Goal: Download file/media

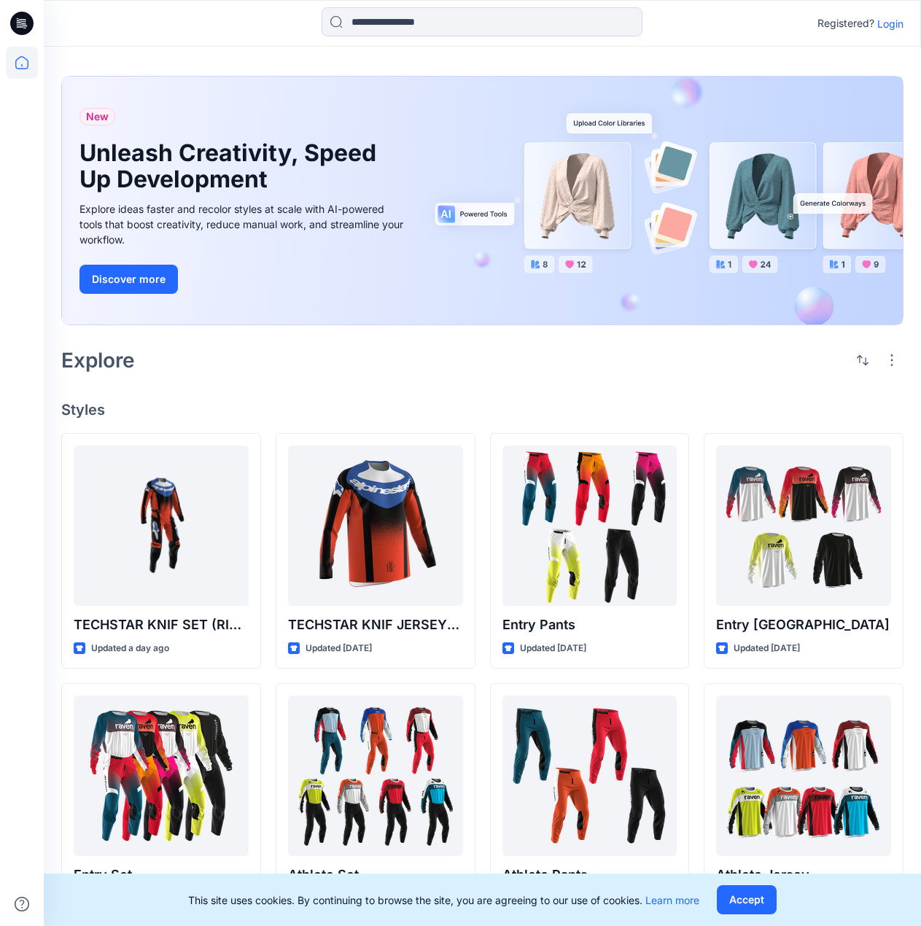
click at [888, 24] on p "Login" at bounding box center [890, 23] width 26 height 15
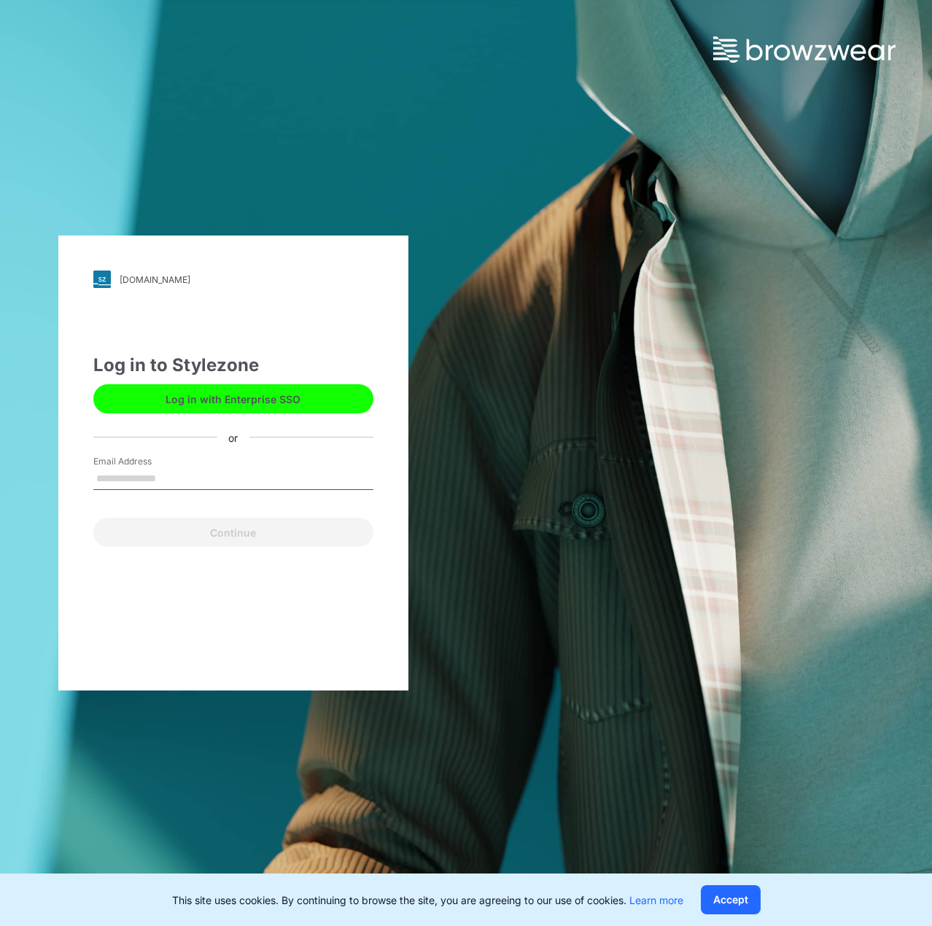
click at [208, 481] on input "Email Address" at bounding box center [233, 479] width 280 height 22
type input "**********"
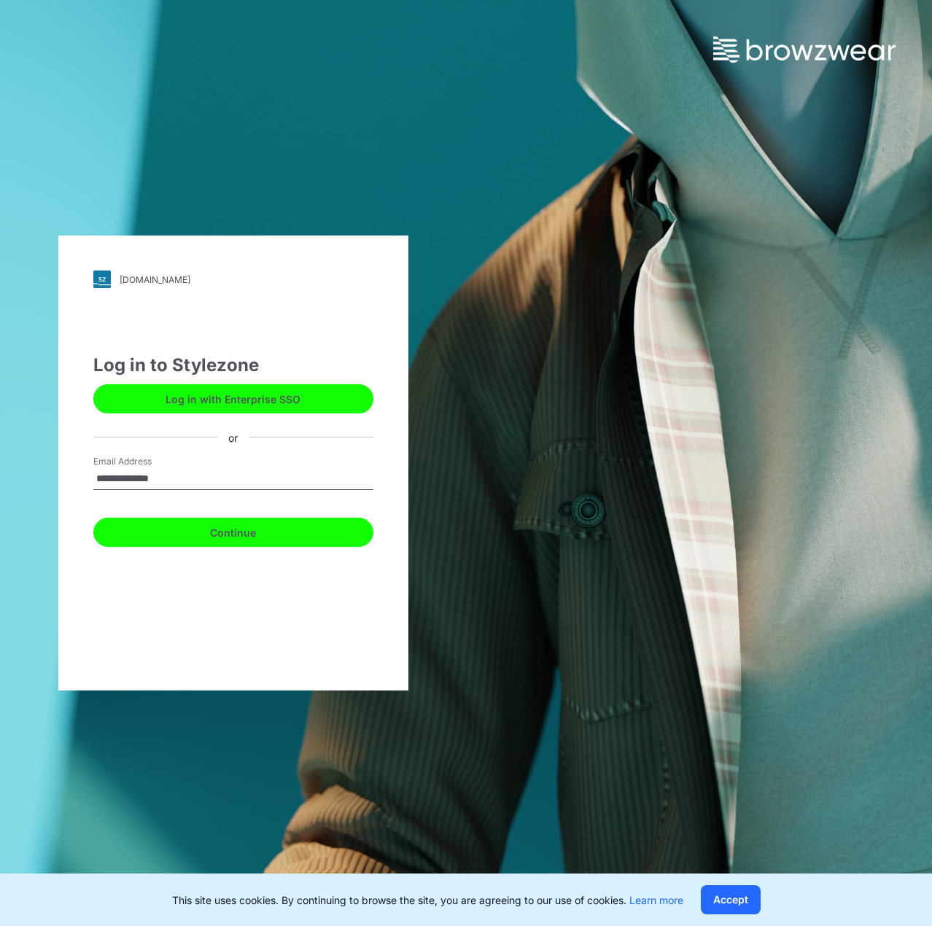
click at [209, 534] on button "Continue" at bounding box center [233, 532] width 280 height 29
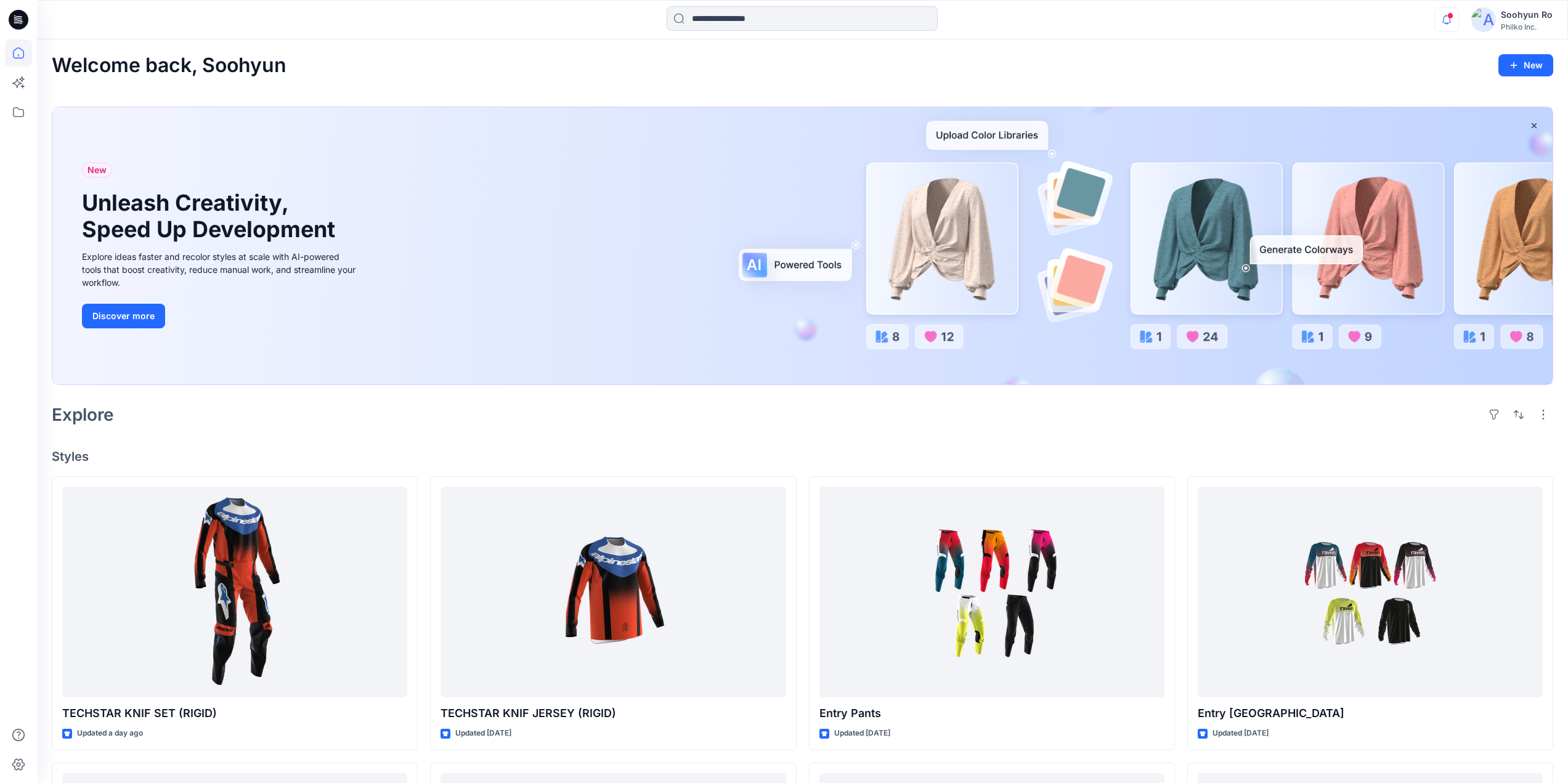
click at [787, 27] on icon "button" at bounding box center [1446, 19] width 24 height 24
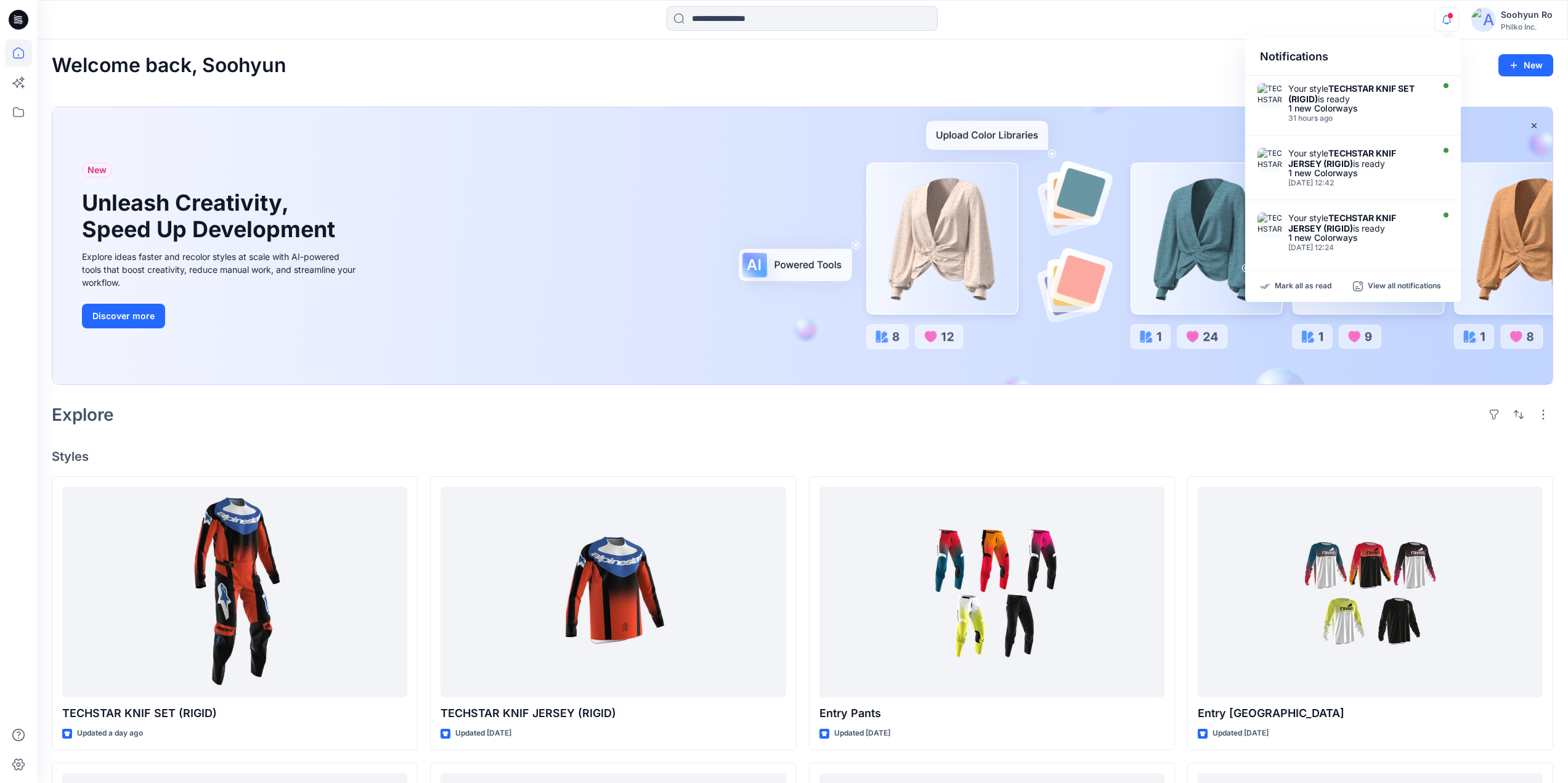
click at [787, 27] on icon "button" at bounding box center [1446, 19] width 24 height 24
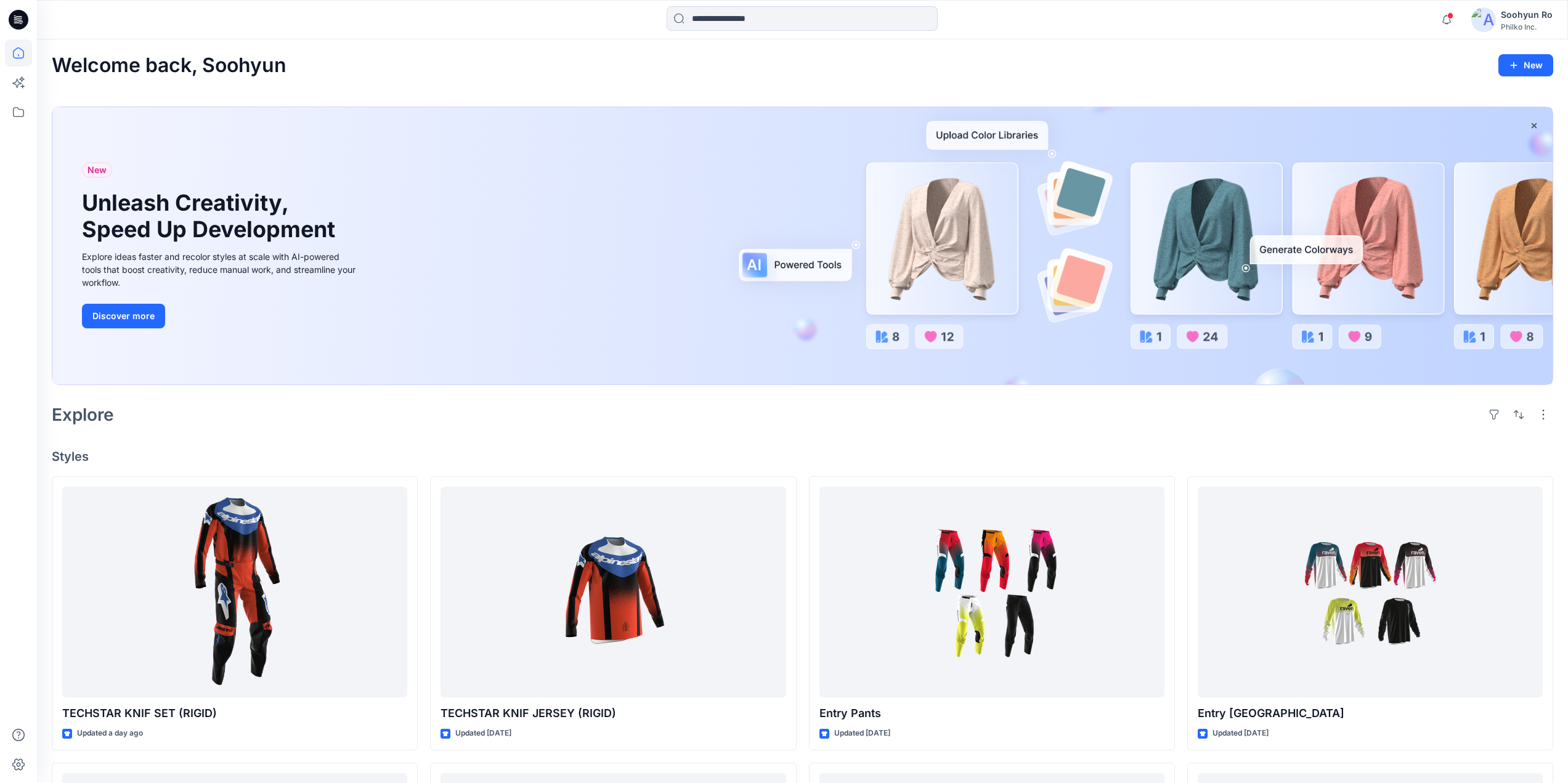
click at [787, 19] on div "Soohyun Ro" at bounding box center [1526, 14] width 52 height 14
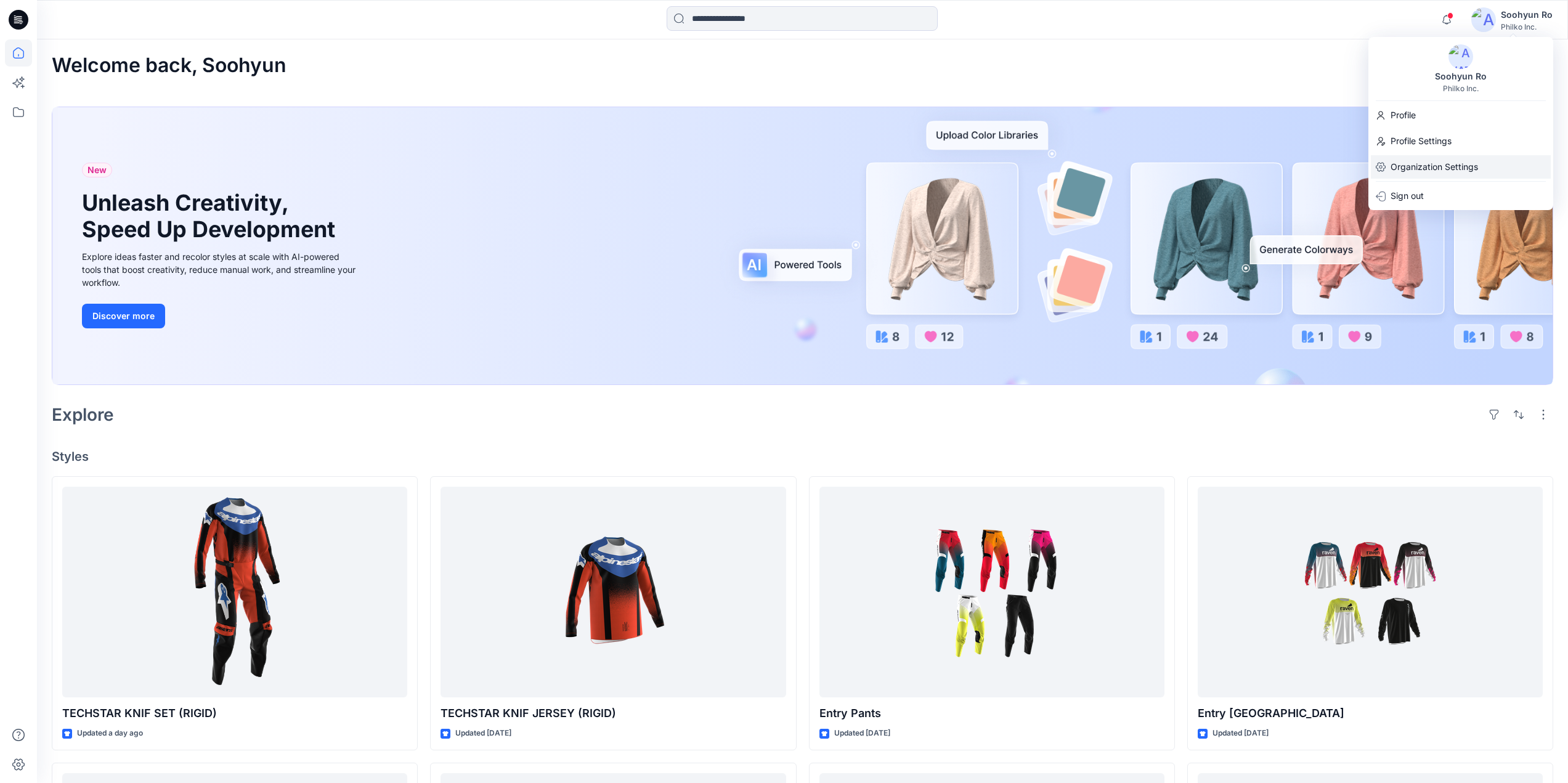
click at [787, 161] on p "Organization Settings" at bounding box center [1435, 167] width 88 height 24
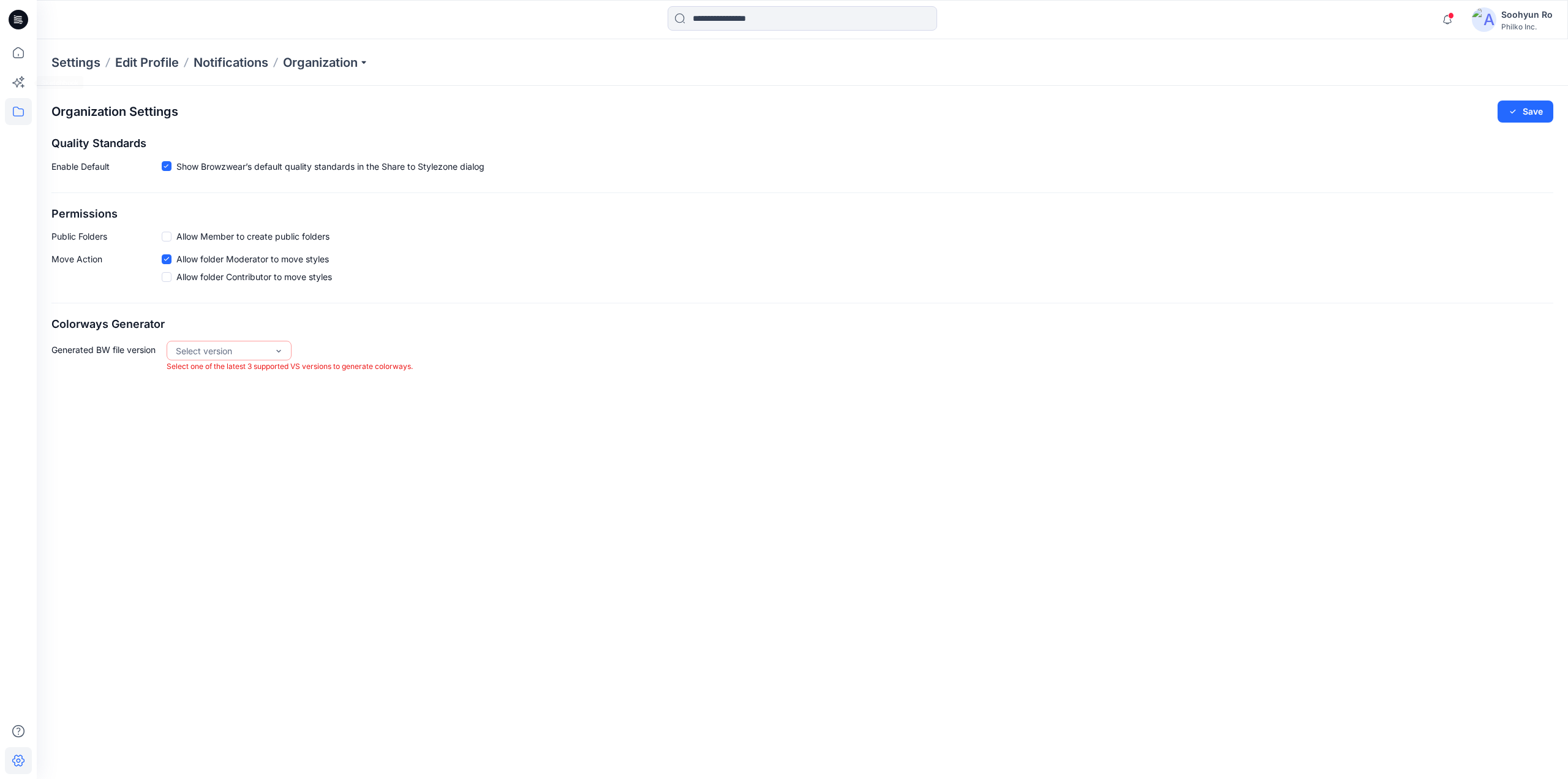
click at [13, 101] on icon at bounding box center [18, 112] width 27 height 27
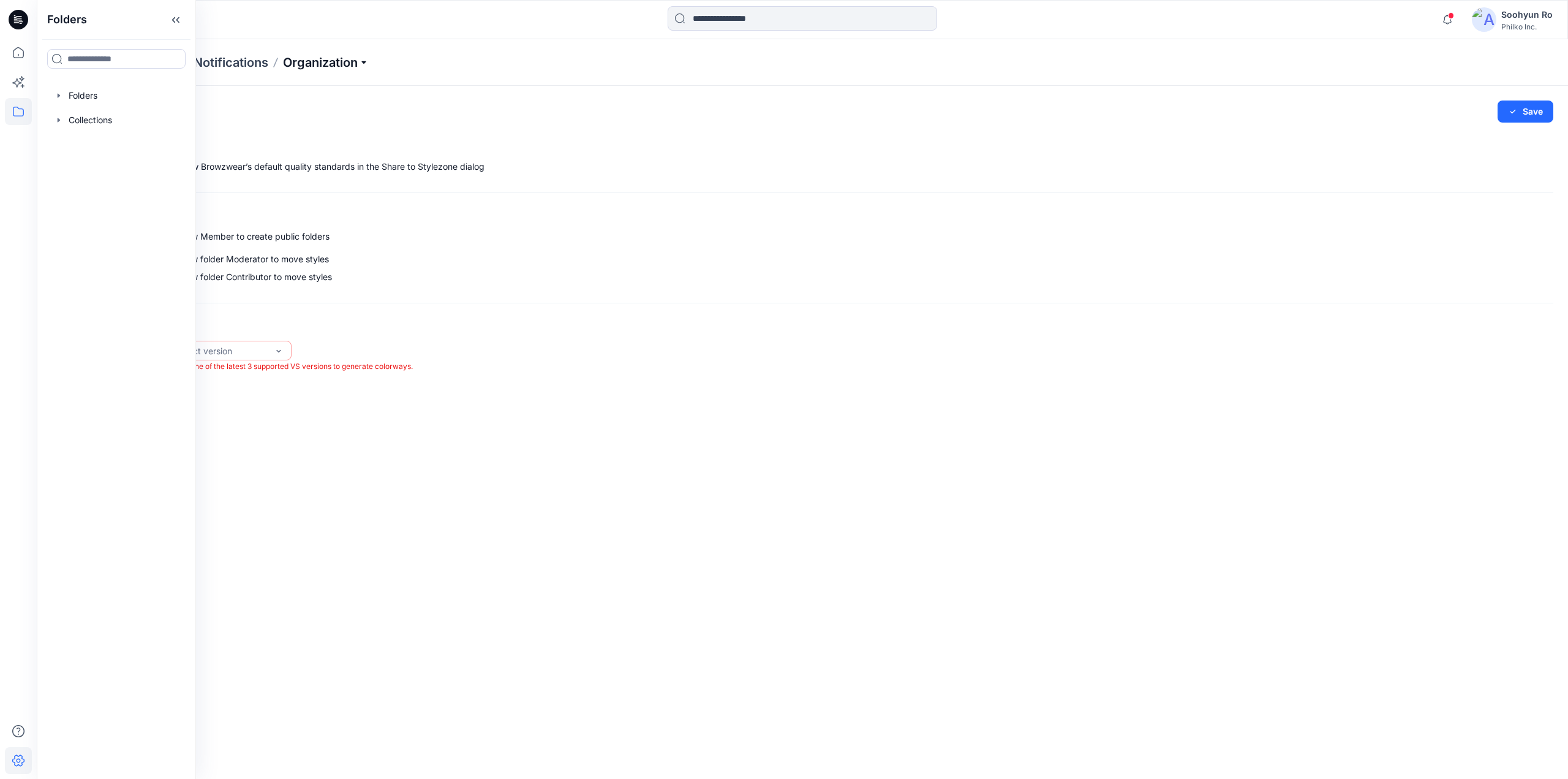
click at [333, 55] on p "Organization" at bounding box center [326, 62] width 86 height 17
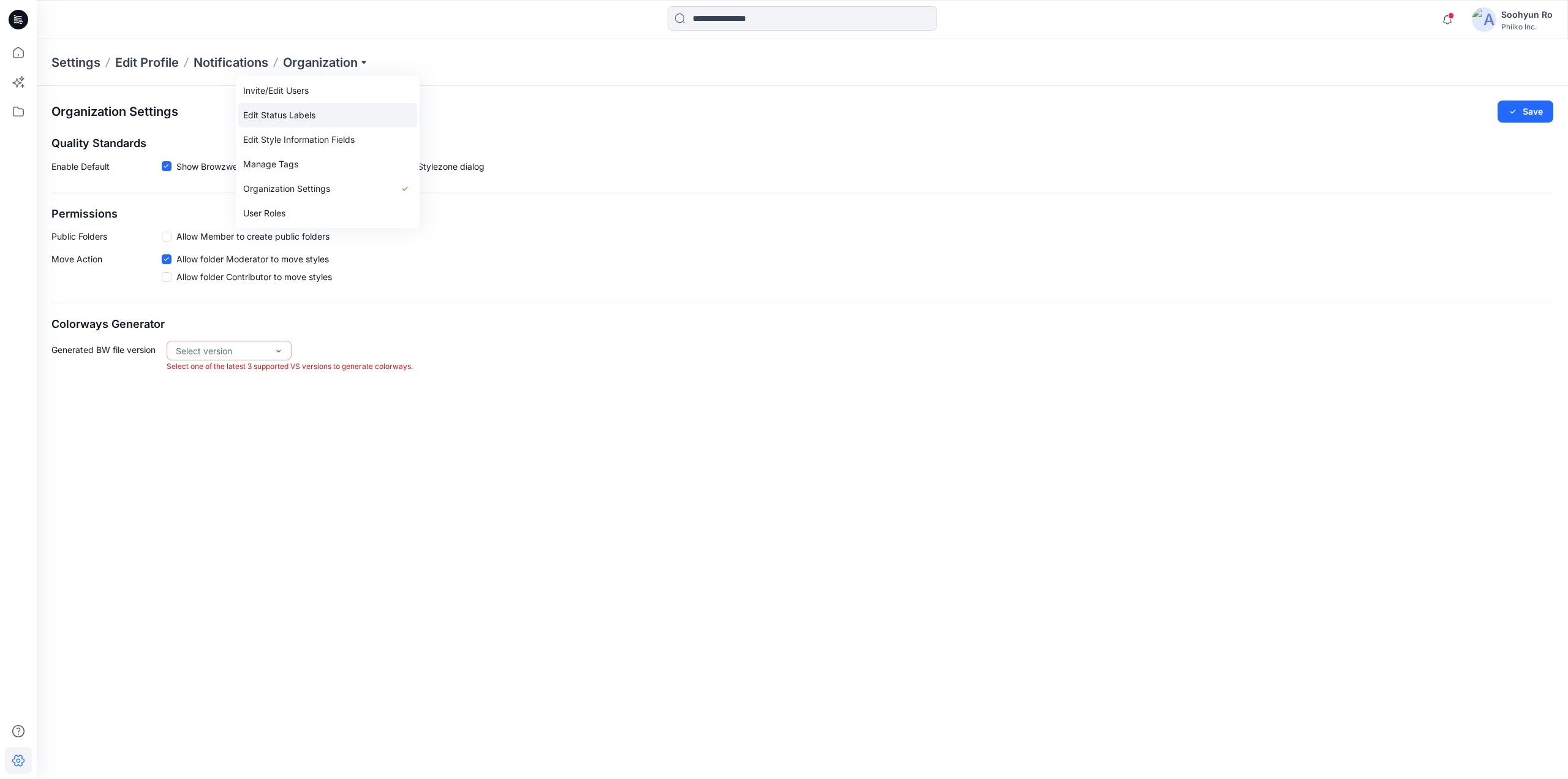
click at [307, 111] on link "Edit Status Labels" at bounding box center [328, 114] width 179 height 24
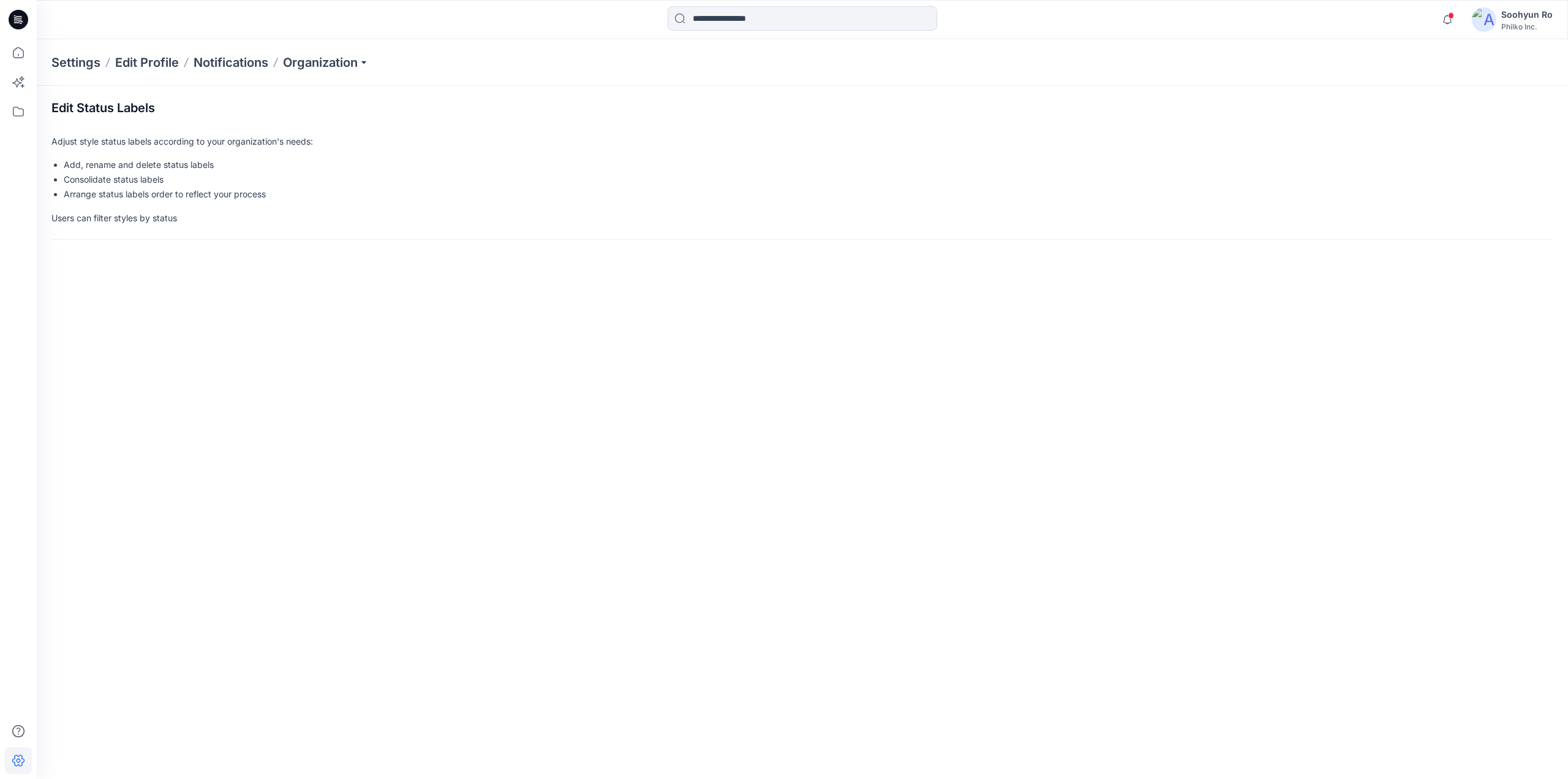
click at [354, 71] on div "Settings Edit Profile Notifications Organization" at bounding box center [802, 62] width 1531 height 46
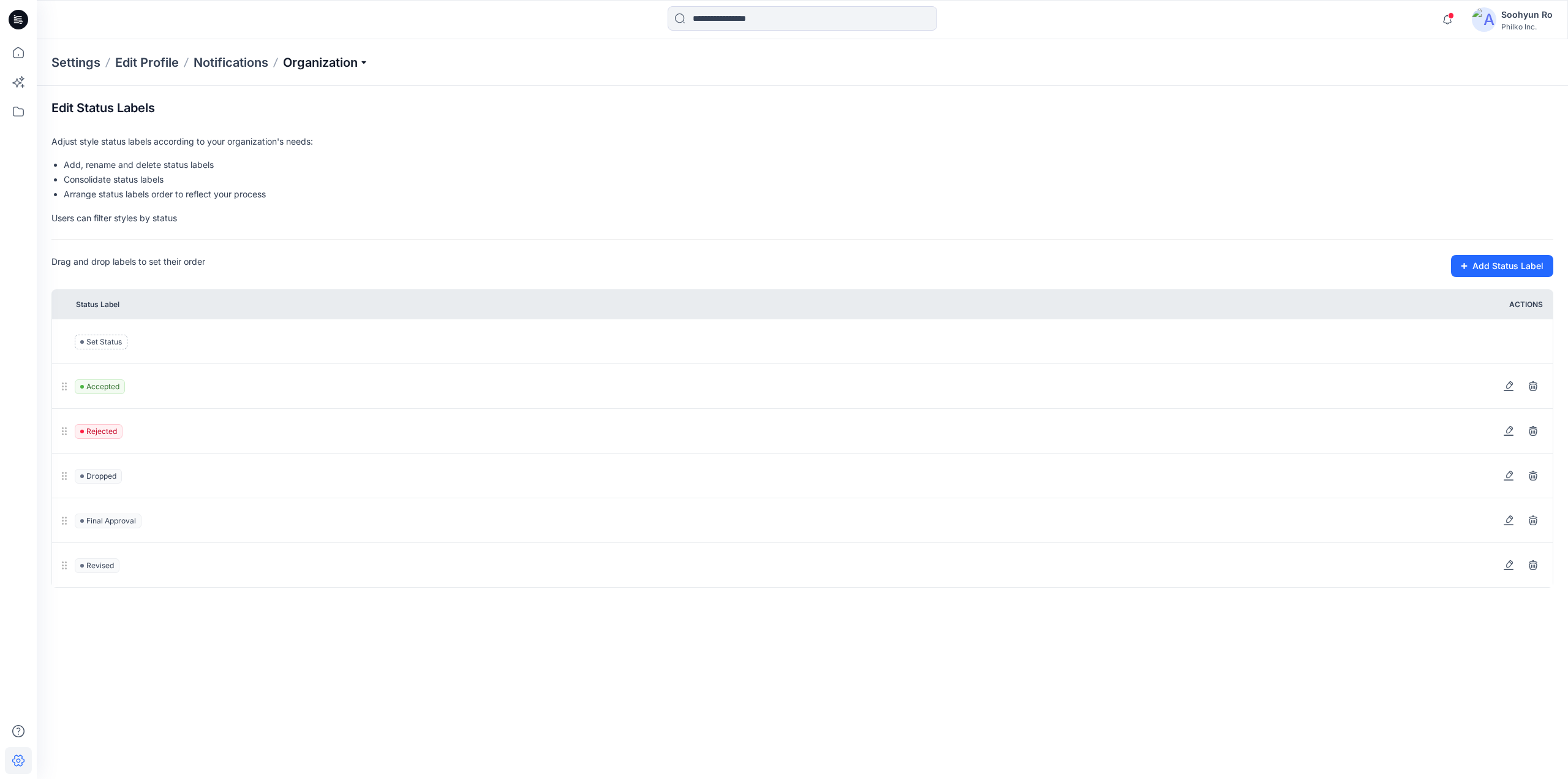
click at [343, 67] on p "Organization" at bounding box center [326, 62] width 86 height 17
click at [317, 85] on link "Invite/Edit Users" at bounding box center [328, 90] width 179 height 24
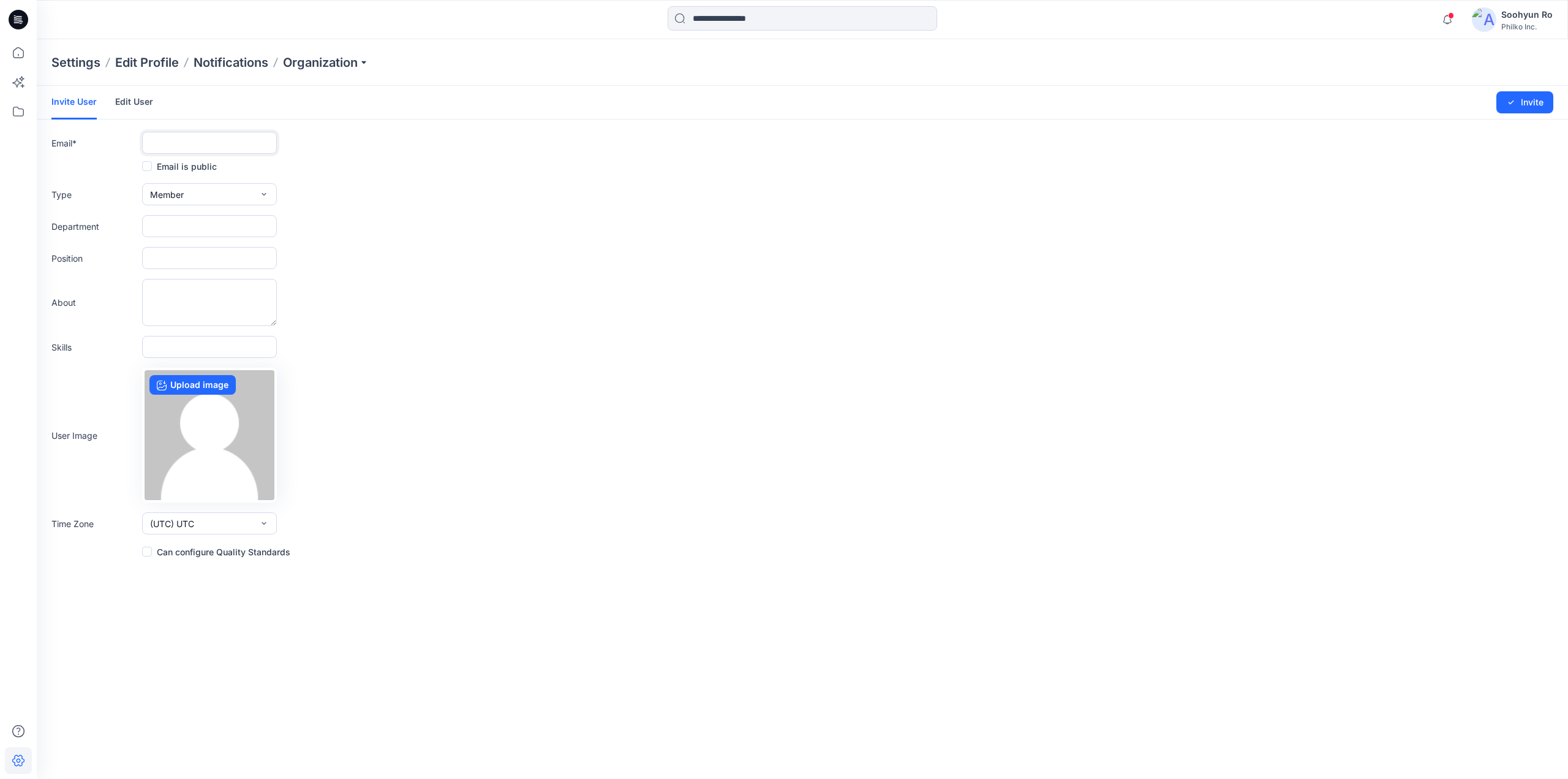
click at [241, 142] on input "text" at bounding box center [209, 143] width 134 height 22
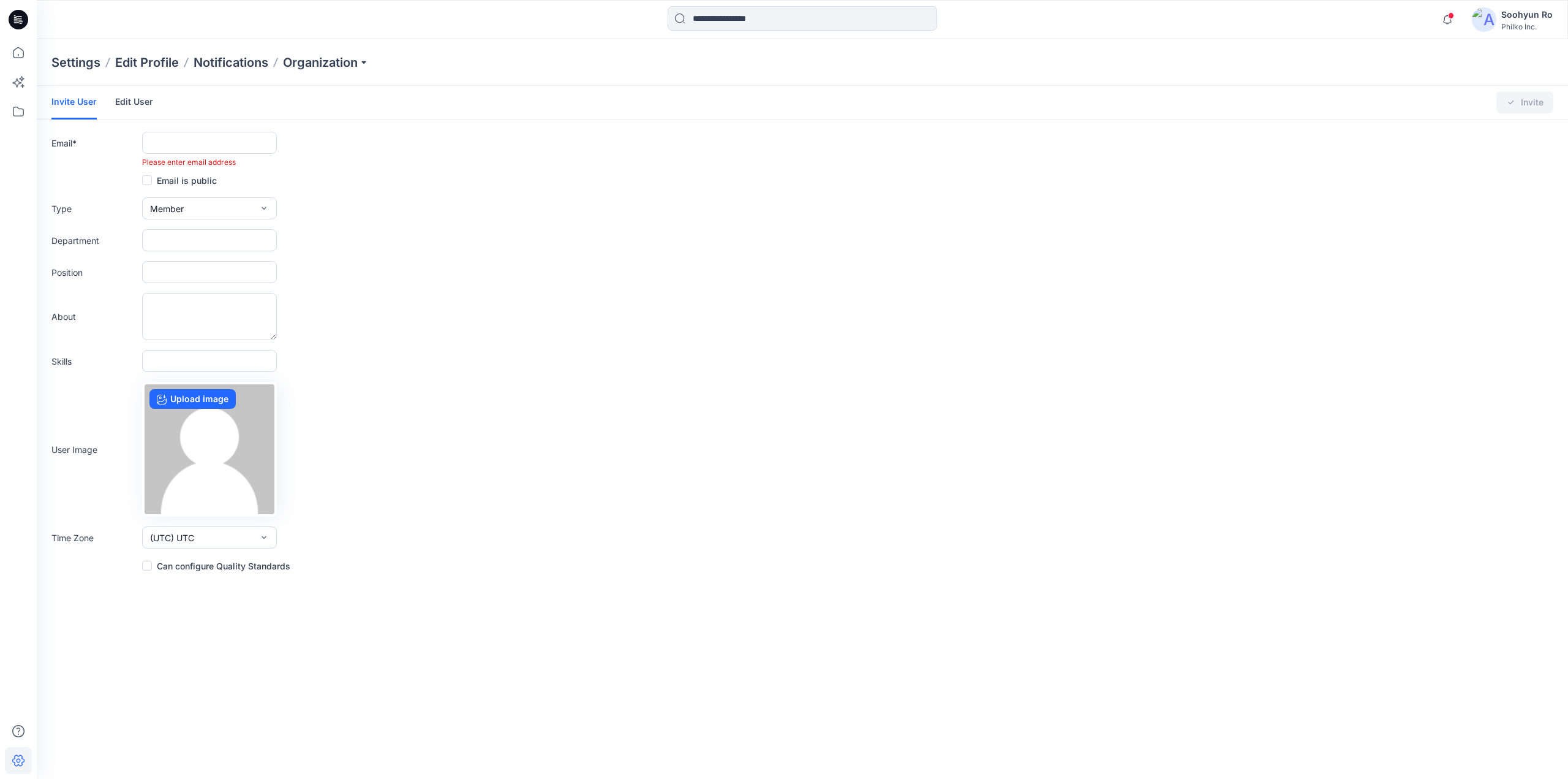
click at [352, 125] on form "Invite User Edit User Changes Saved Invite Email * Please enter email address E…" at bounding box center [802, 329] width 1531 height 487
click at [142, 114] on link "Edit User" at bounding box center [134, 102] width 38 height 32
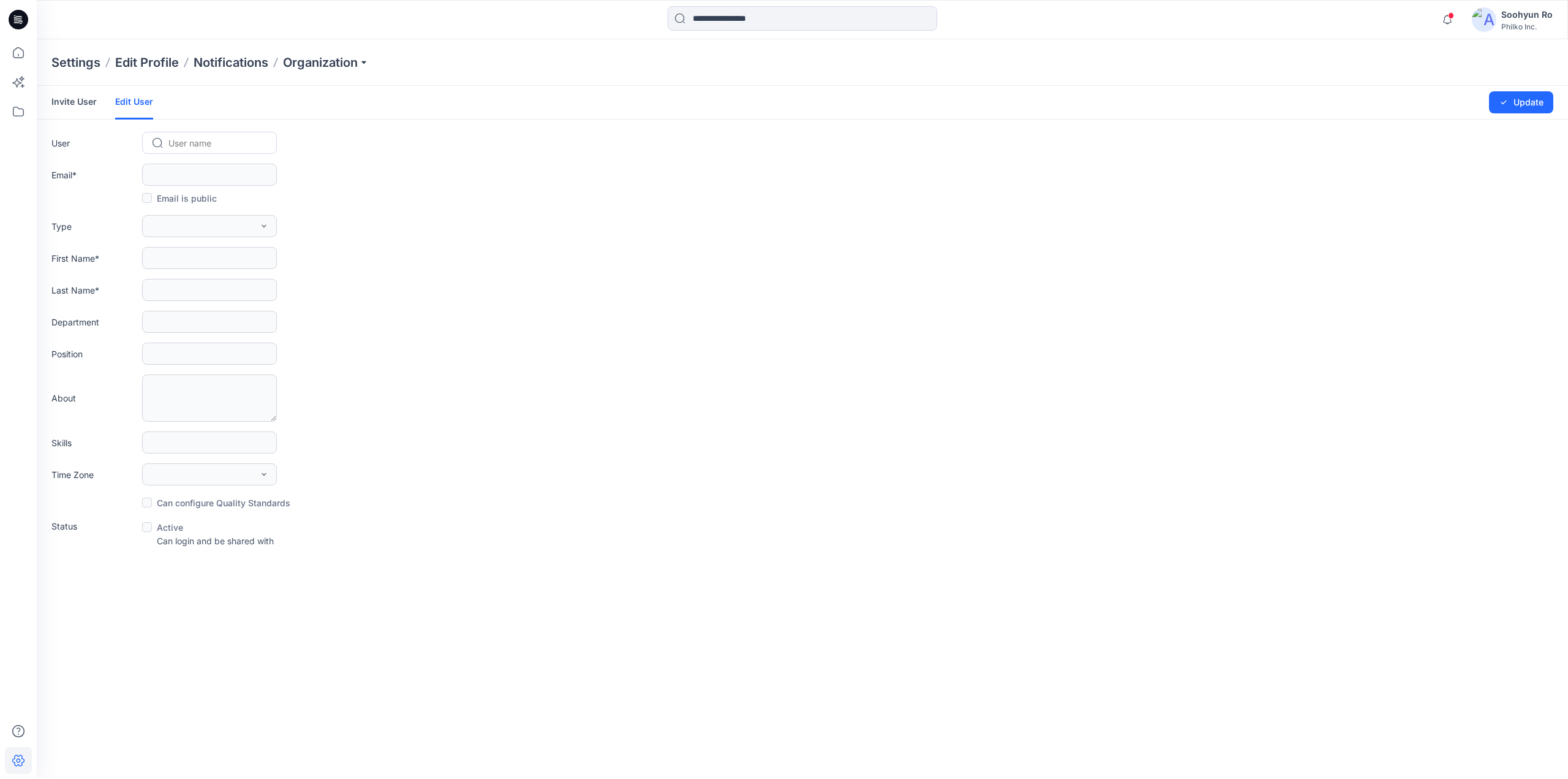
click at [180, 144] on div at bounding box center [217, 143] width 97 height 15
type input "*"
click at [207, 170] on span "Yesenia Lindner" at bounding box center [206, 168] width 71 height 13
type input "**********"
type input "*******"
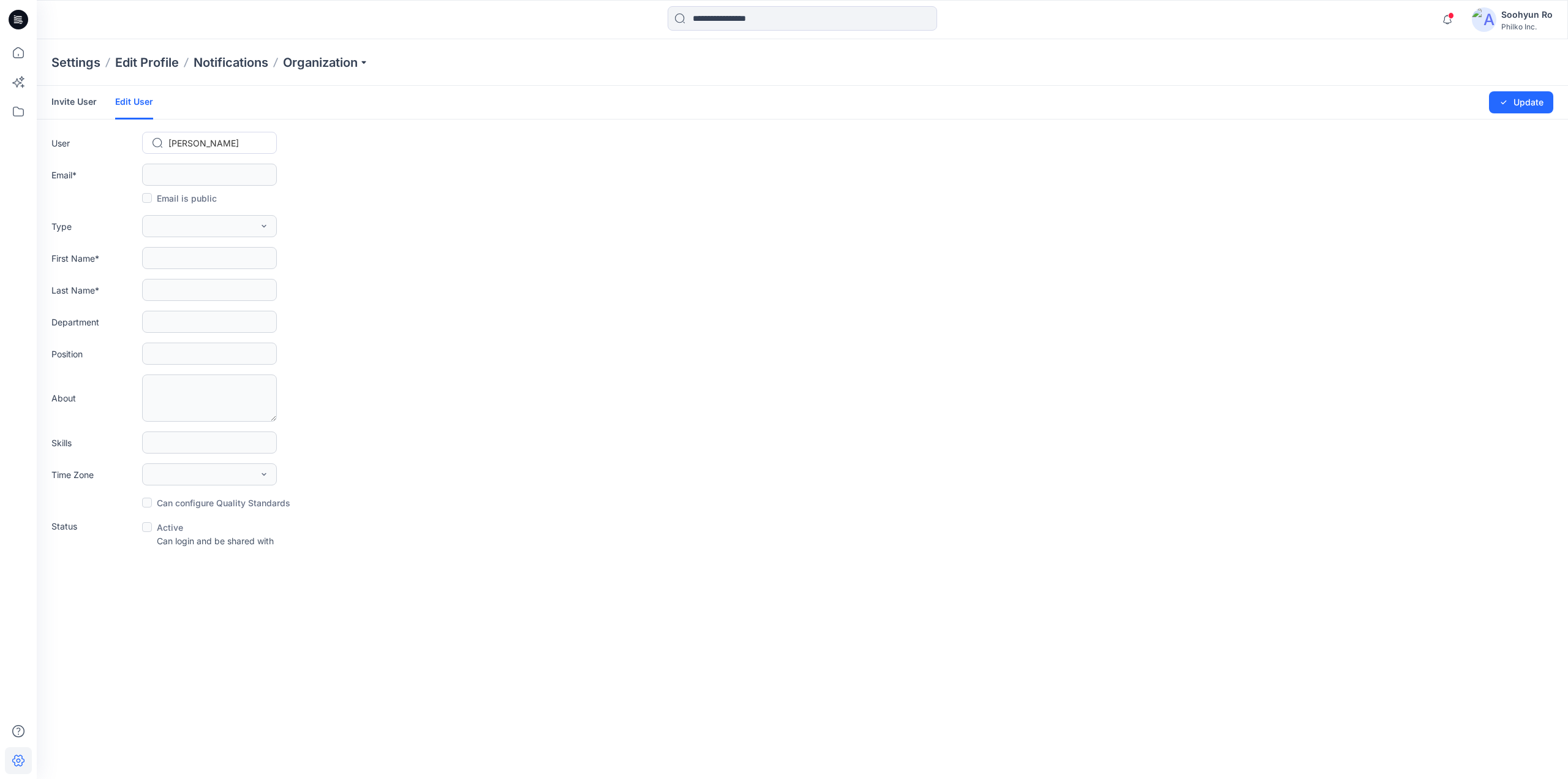
type input "*******"
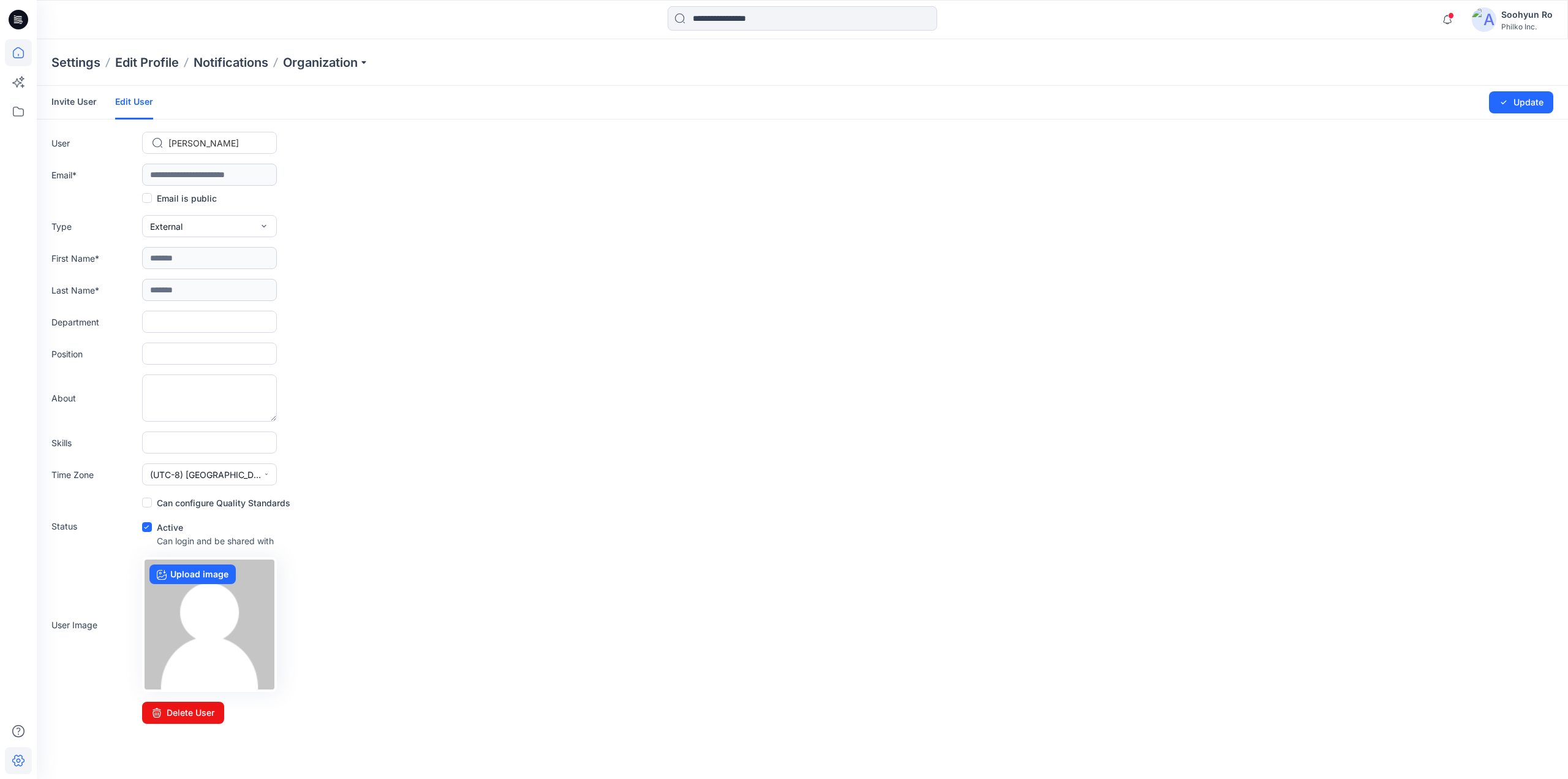
click at [20, 53] on icon at bounding box center [18, 53] width 27 height 27
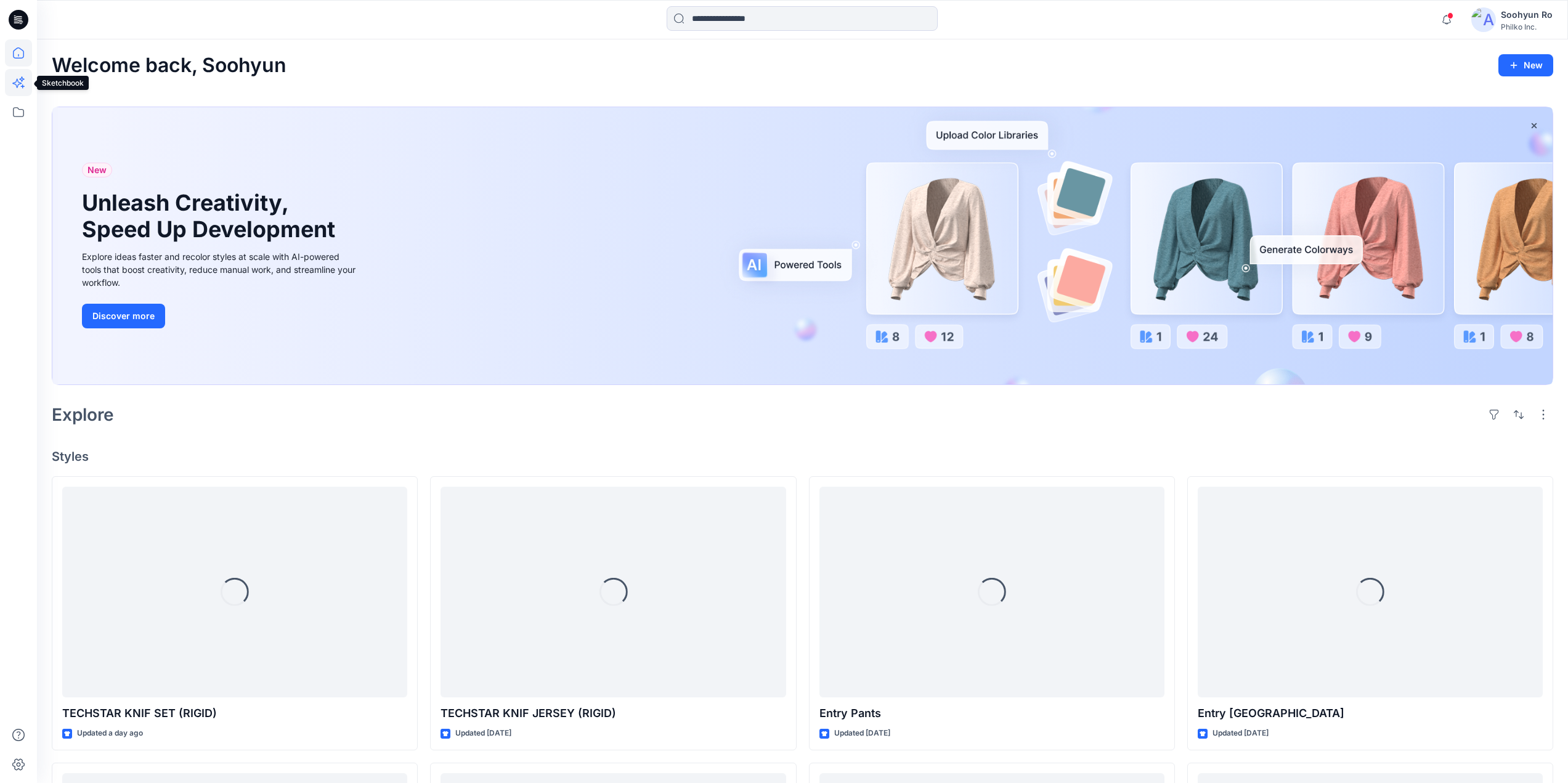
click at [26, 88] on icon at bounding box center [19, 83] width 27 height 27
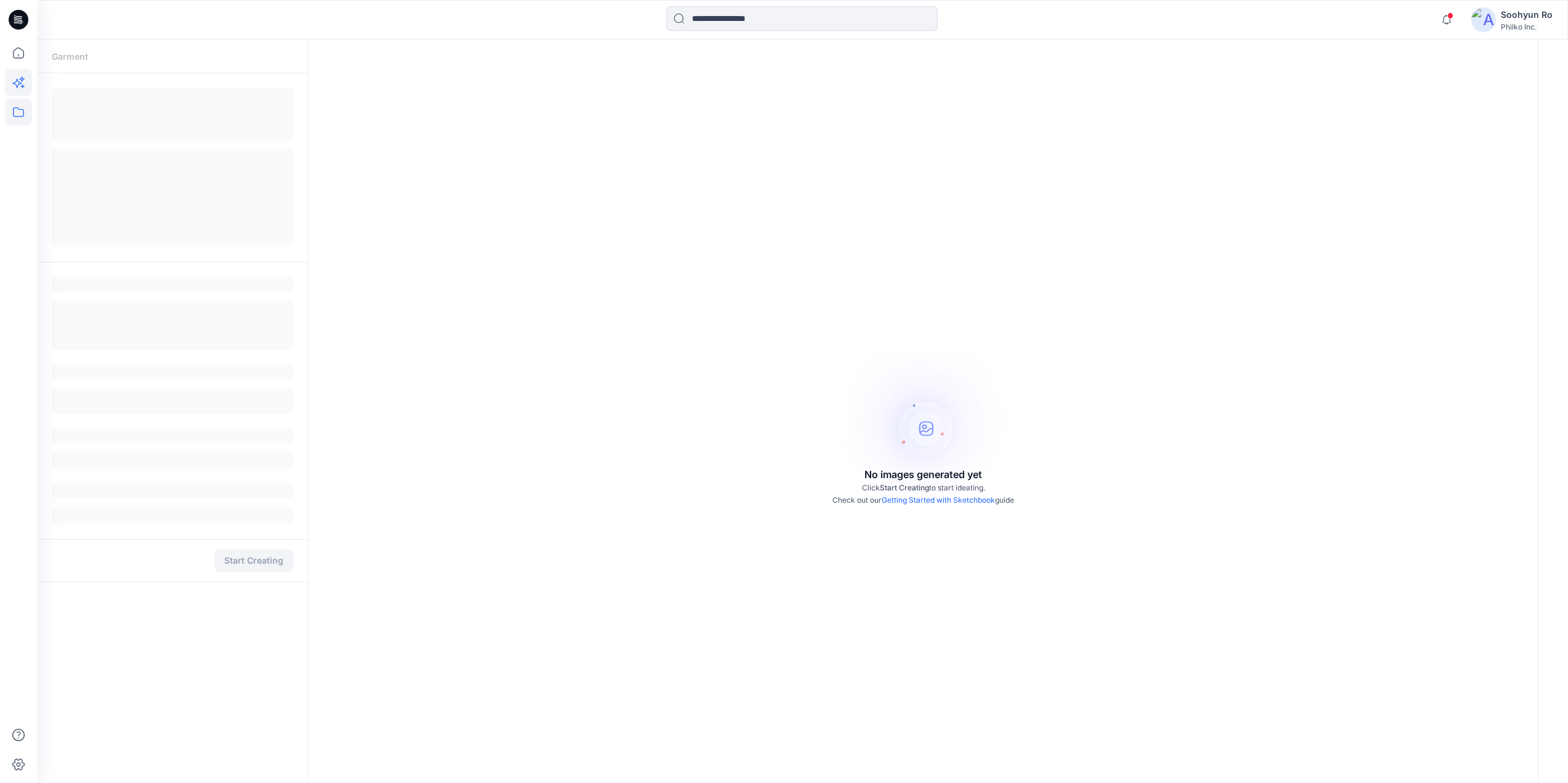
click at [24, 109] on icon at bounding box center [19, 112] width 27 height 27
click at [57, 97] on icon "button" at bounding box center [59, 96] width 10 height 10
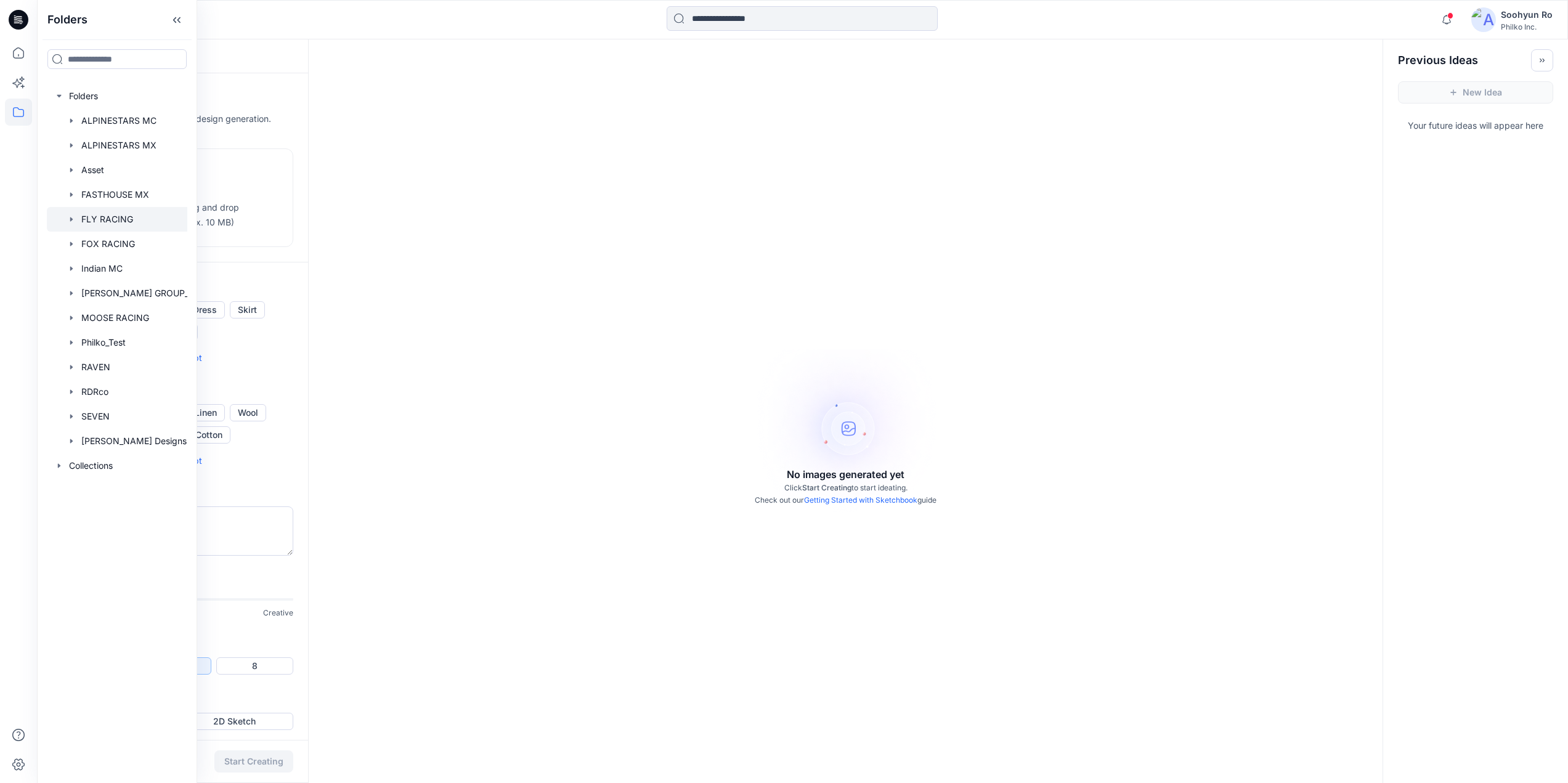
click at [115, 222] on div at bounding box center [133, 219] width 172 height 24
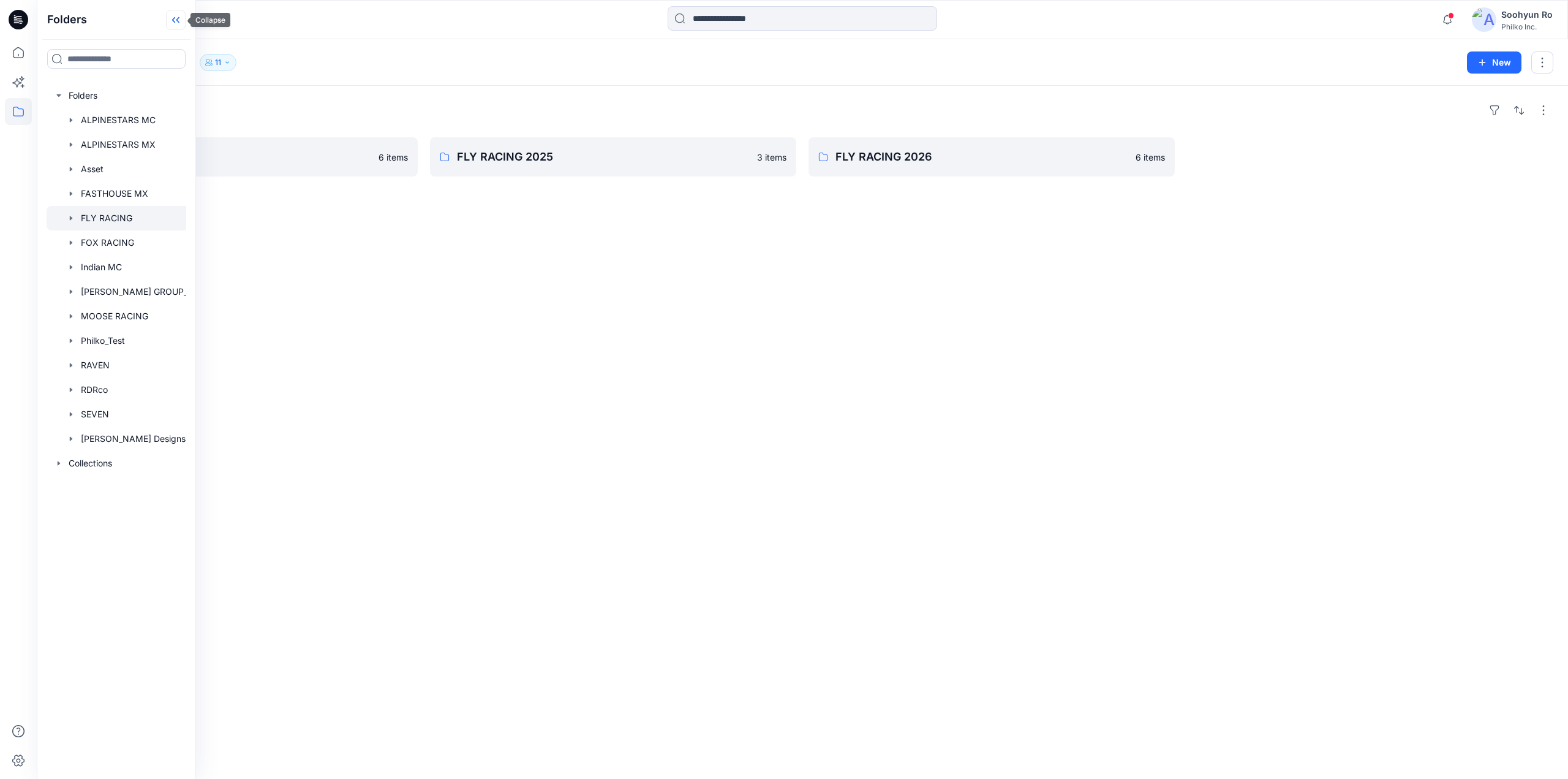
click at [177, 23] on icon at bounding box center [176, 20] width 19 height 20
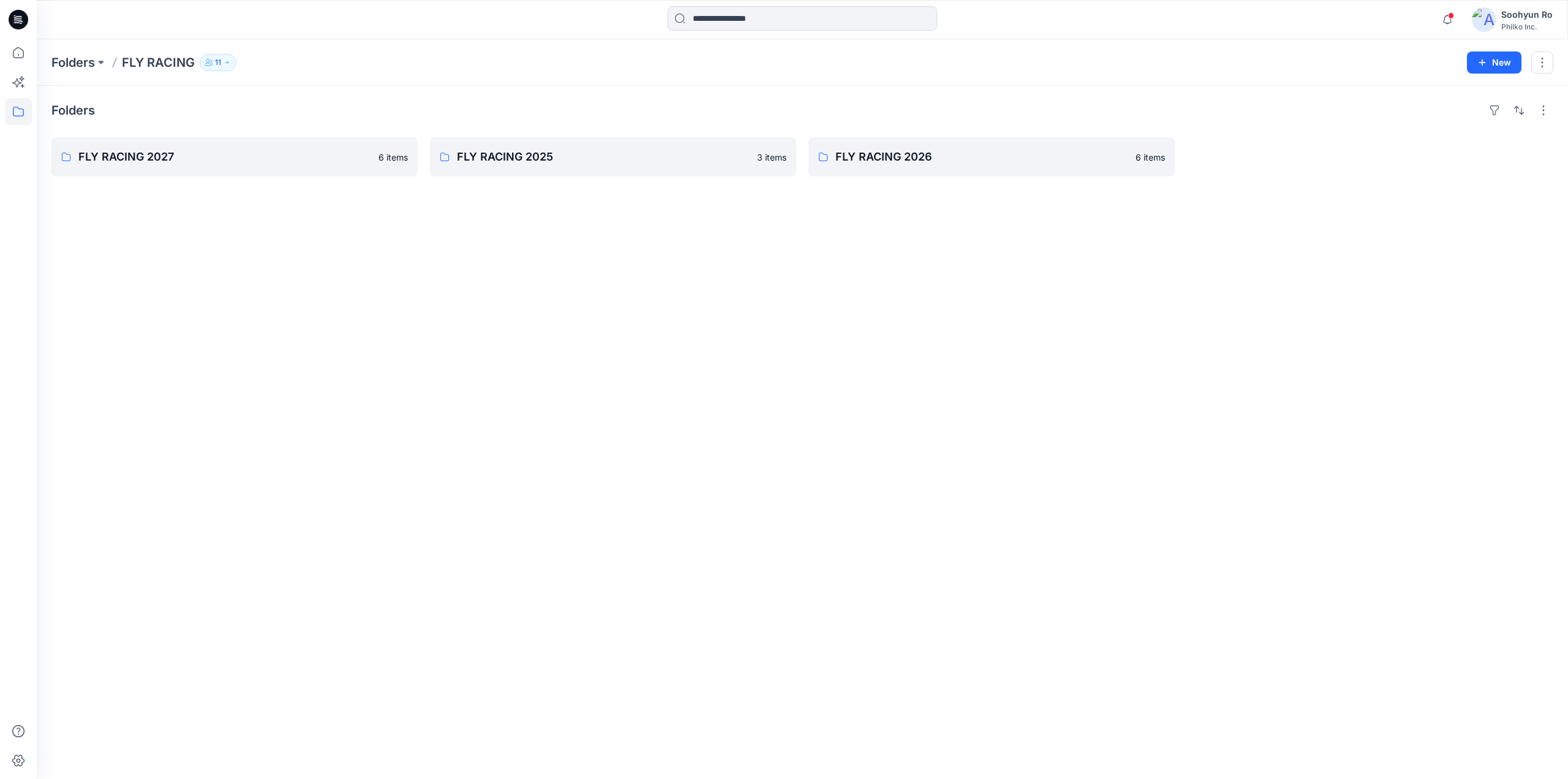
click at [230, 70] on button "11" at bounding box center [218, 62] width 37 height 17
click at [363, 94] on icon "Manage Users" at bounding box center [364, 97] width 10 height 10
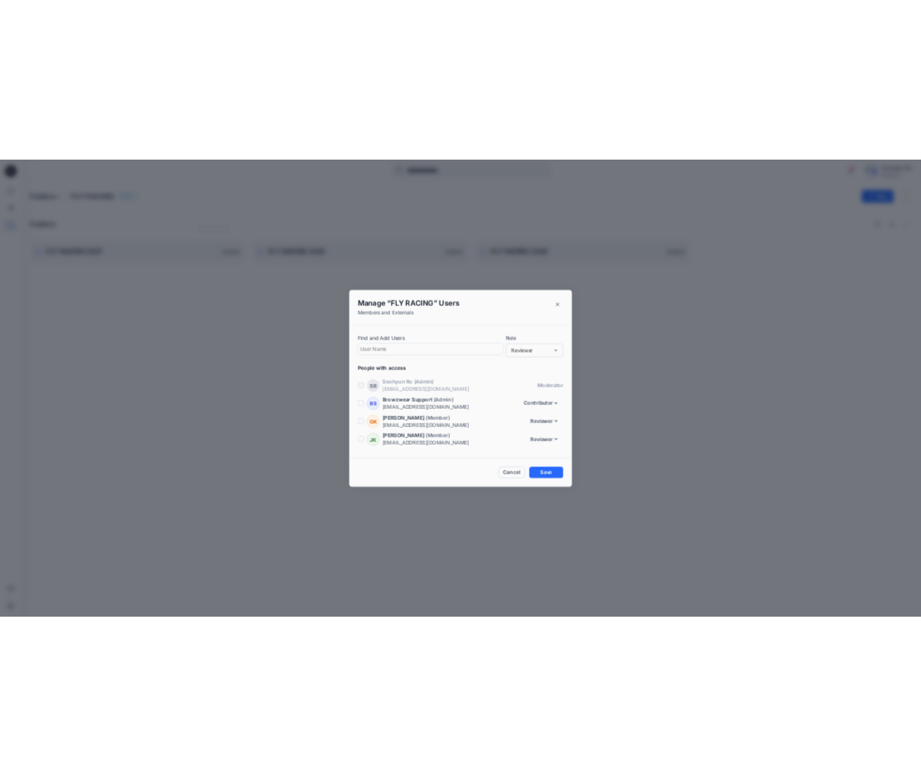
scroll to position [249, 0]
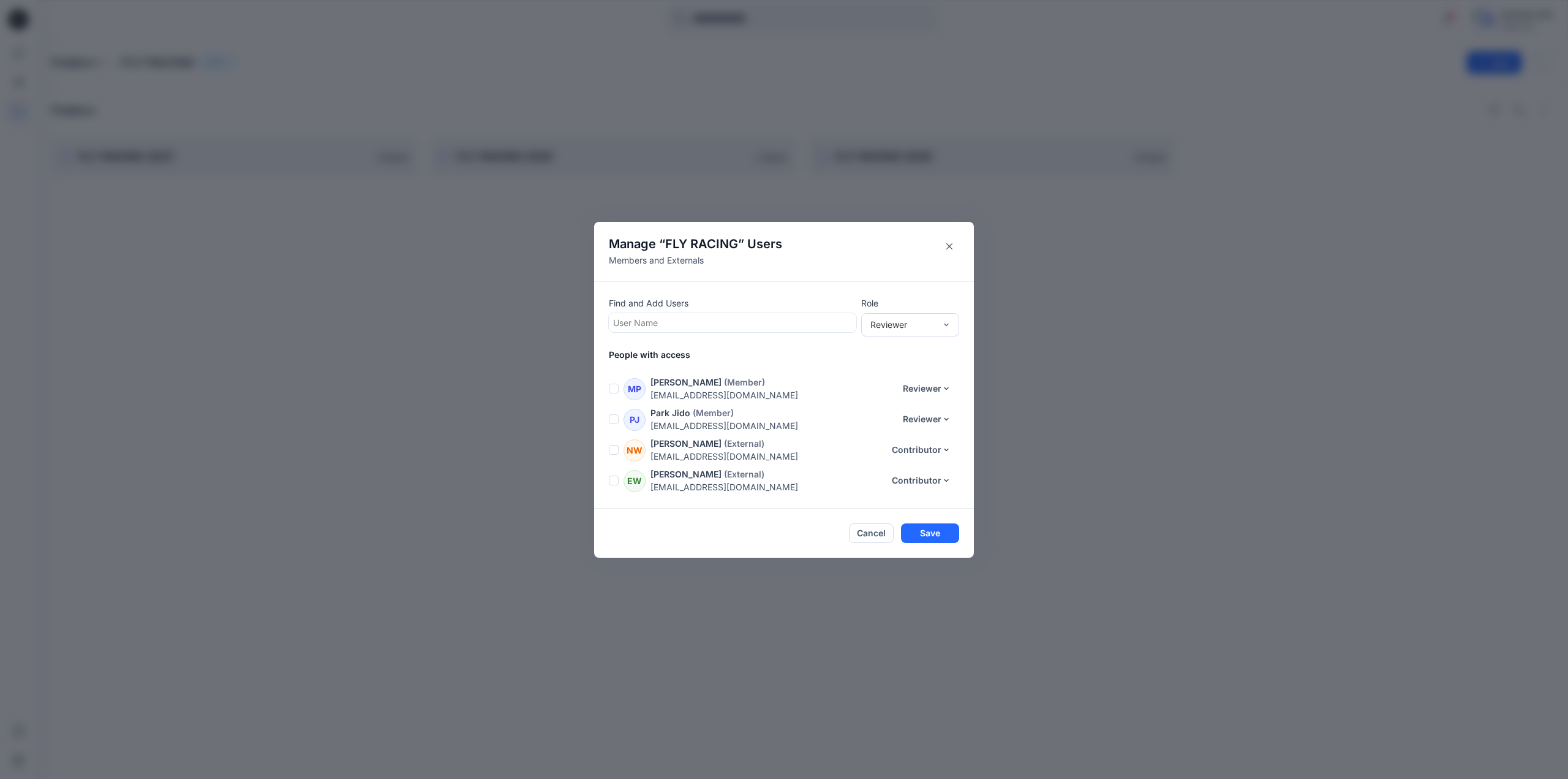
click at [668, 319] on div at bounding box center [732, 323] width 239 height 15
type input "*"
click at [675, 350] on p "Yesenia Lindner" at bounding box center [672, 353] width 71 height 16
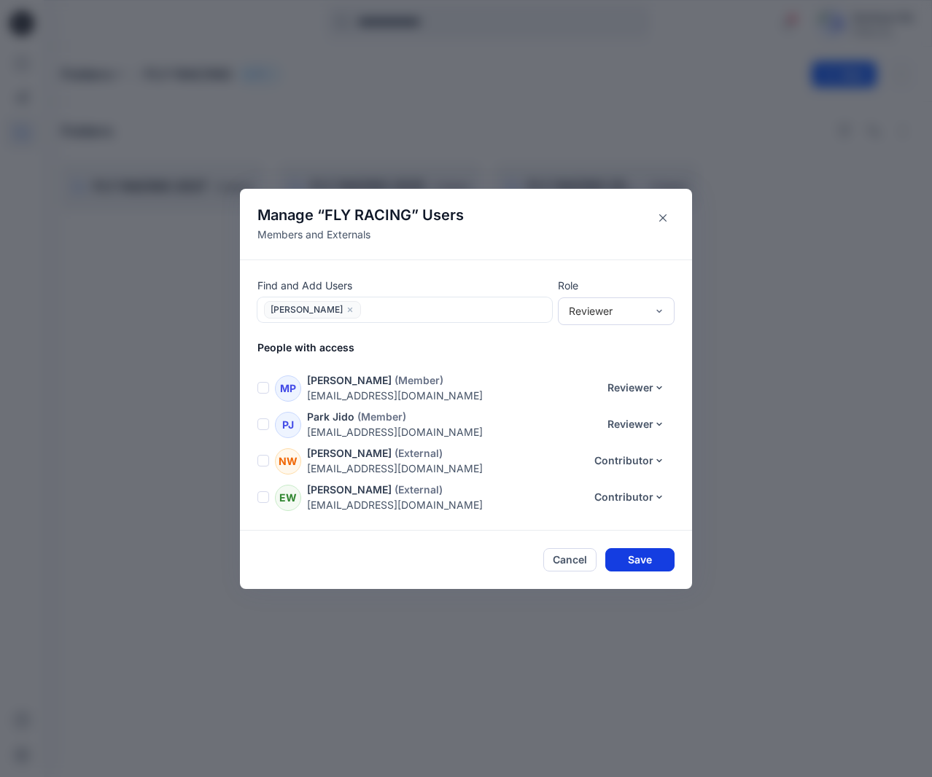
click at [632, 563] on button "Save" at bounding box center [639, 559] width 69 height 23
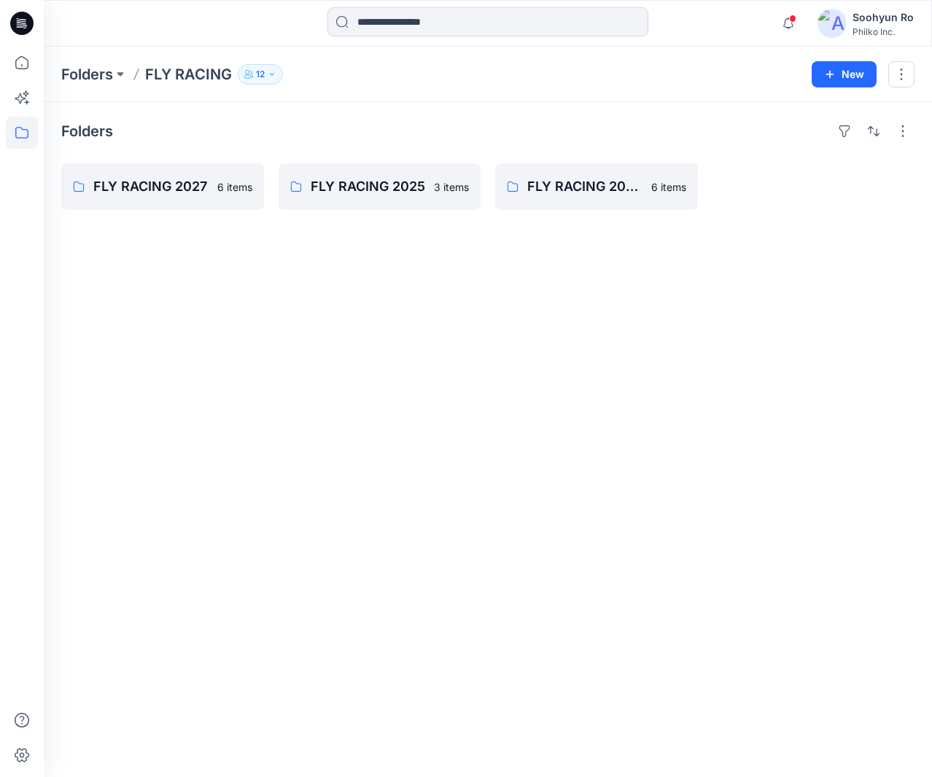
click at [229, 330] on div "Folders FLY RACING 2027 6 items FLY RACING 2025 3 items FLY RACING 2026 6 items" at bounding box center [488, 439] width 888 height 675
click at [653, 496] on div "Folders FLY RACING 2027 6 items FLY RACING 2025 3 items FLY RACING 2026 6 items" at bounding box center [488, 439] width 888 height 675
click at [723, 335] on div "Folders FLY RACING 2027 6 items FLY RACING 2025 3 items FLY RACING 2026 6 items" at bounding box center [488, 439] width 888 height 675
click at [75, 65] on p "Folders" at bounding box center [87, 74] width 52 height 20
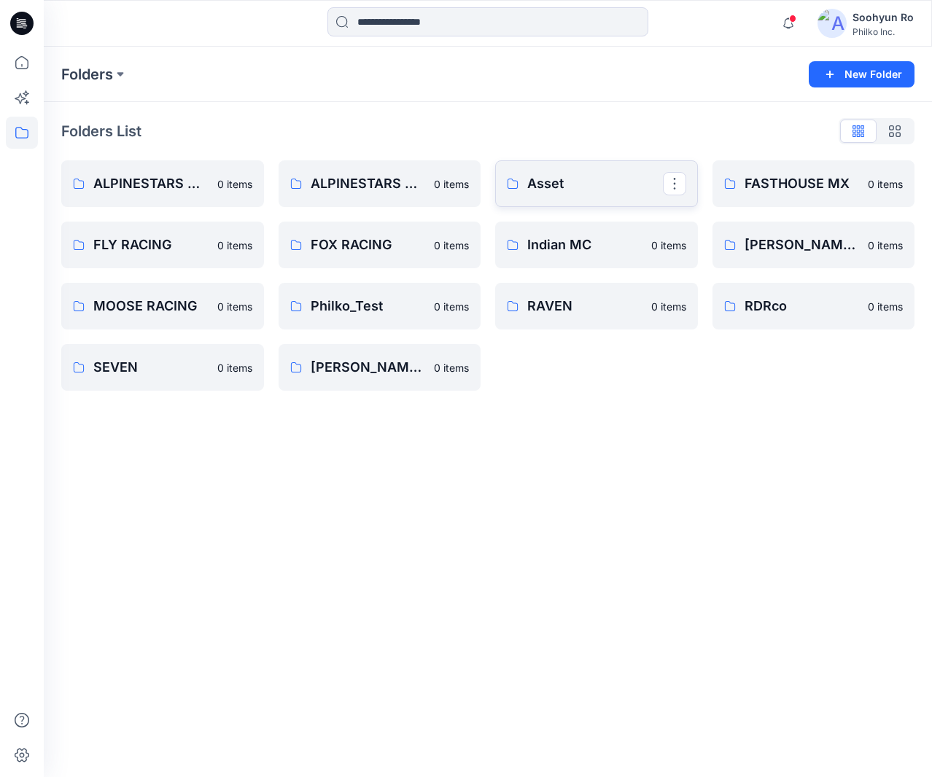
click at [566, 173] on link "Asset" at bounding box center [596, 183] width 203 height 47
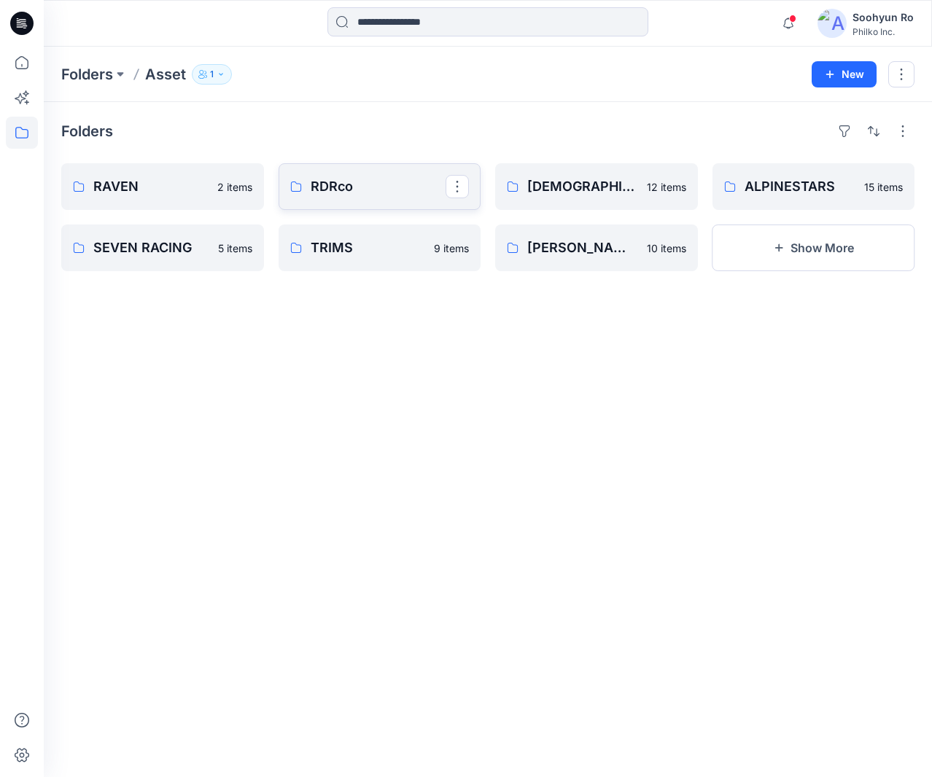
click at [311, 206] on link "RDRco" at bounding box center [380, 186] width 203 height 47
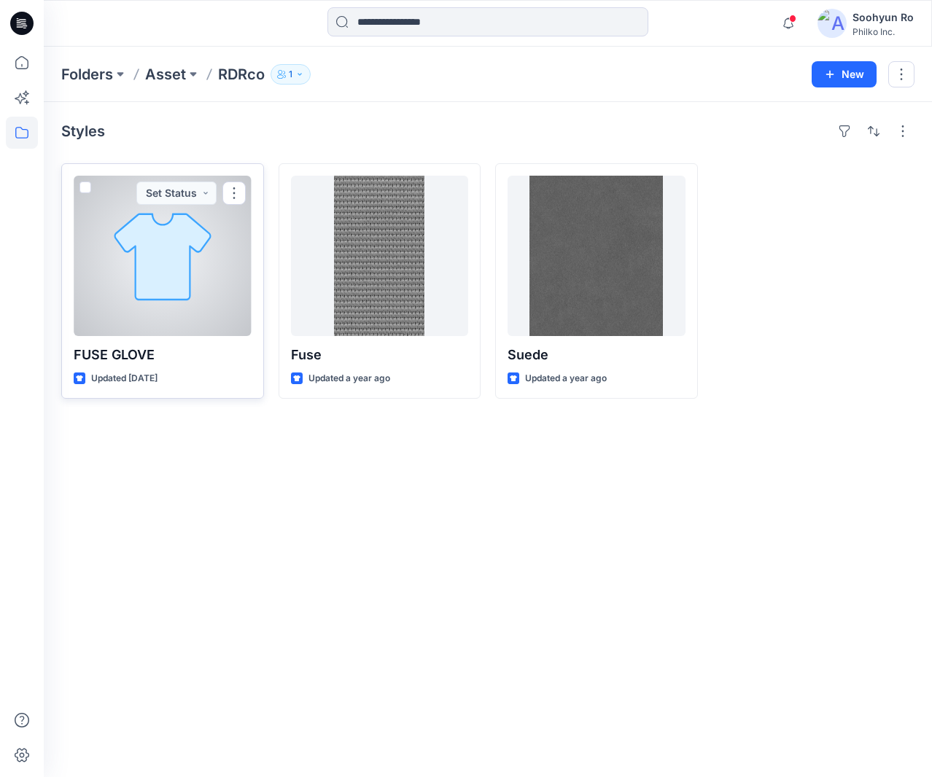
click at [212, 229] on div at bounding box center [163, 256] width 178 height 160
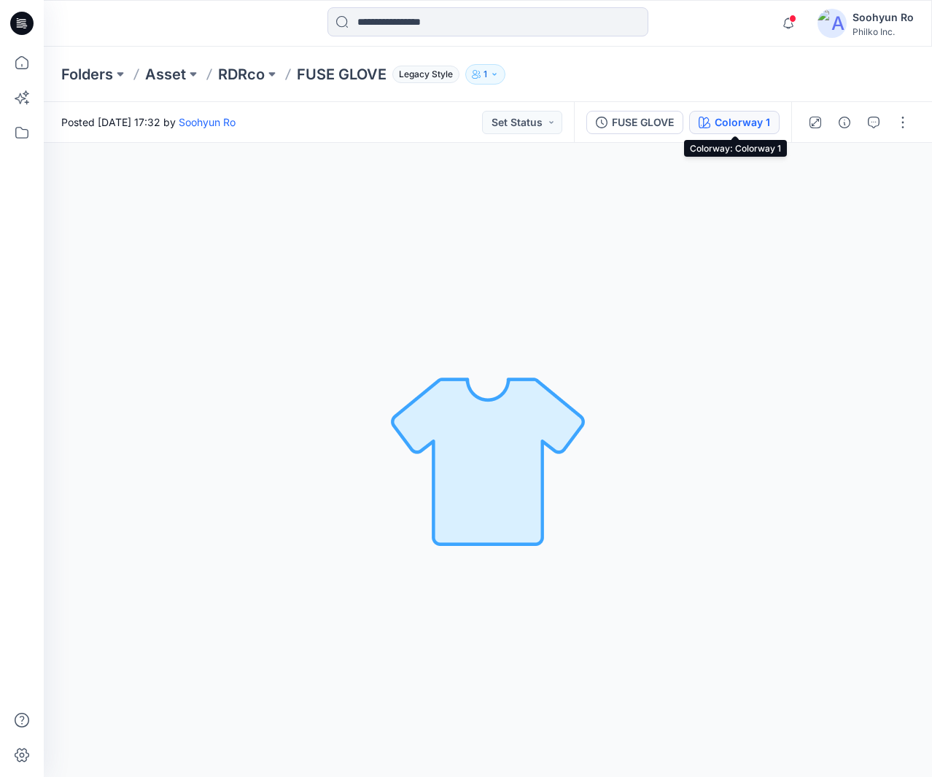
click at [693, 118] on button "Colorway 1" at bounding box center [734, 122] width 90 height 23
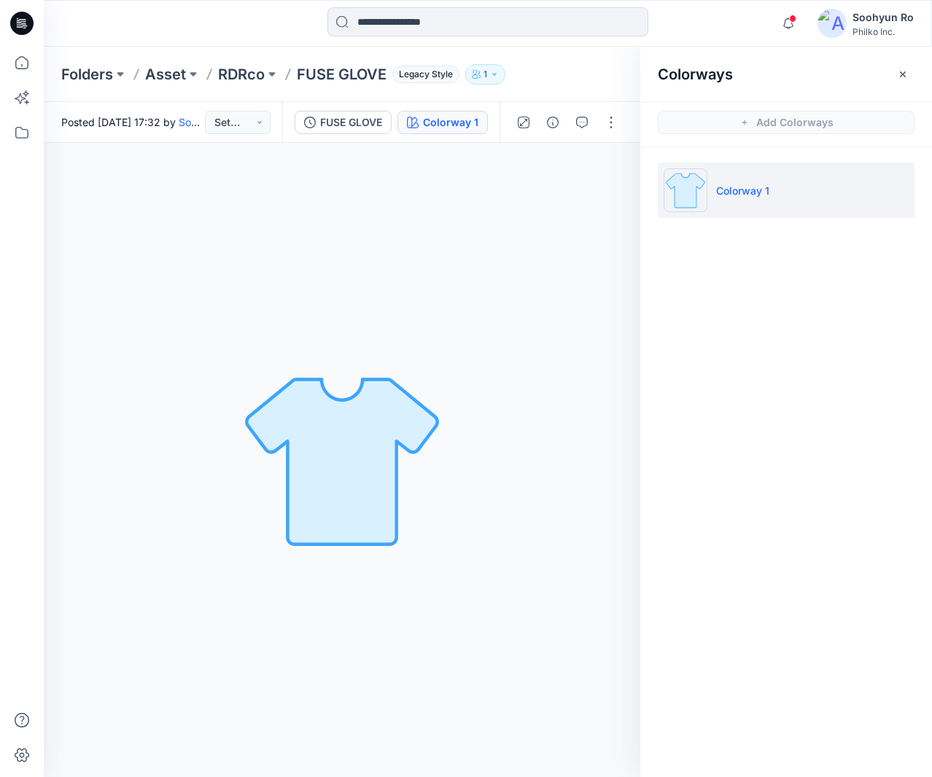
click at [529, 215] on div "Colorway 1 Loading... Material Properties Loading..." at bounding box center [342, 460] width 596 height 634
click at [186, 69] on p "Asset" at bounding box center [165, 74] width 41 height 20
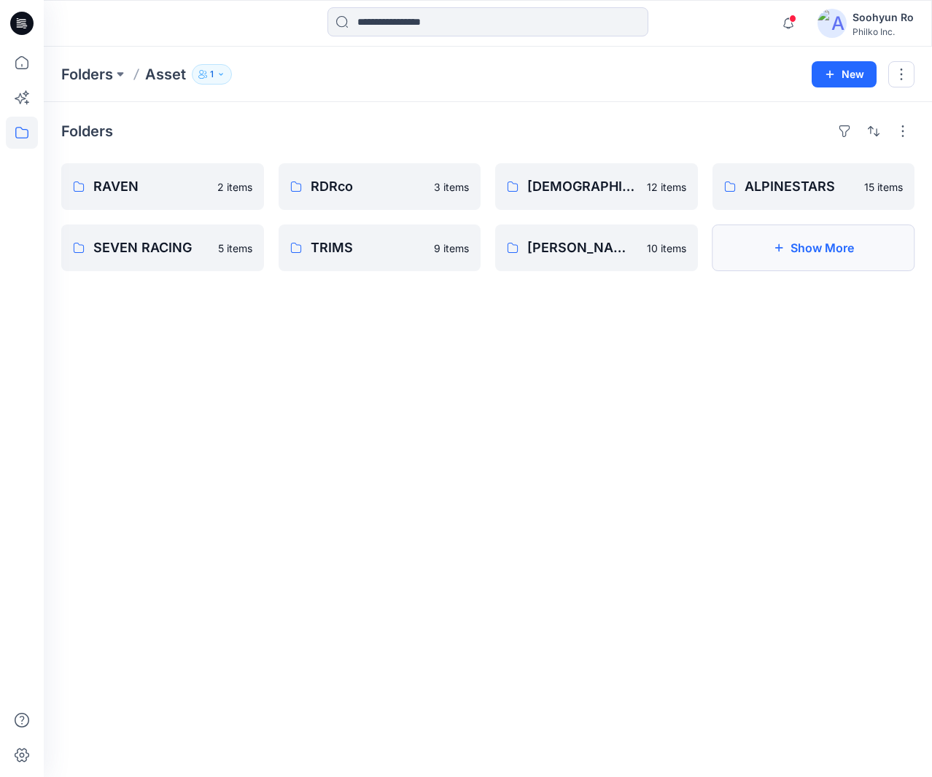
click at [832, 236] on button "Show More" at bounding box center [813, 248] width 203 height 47
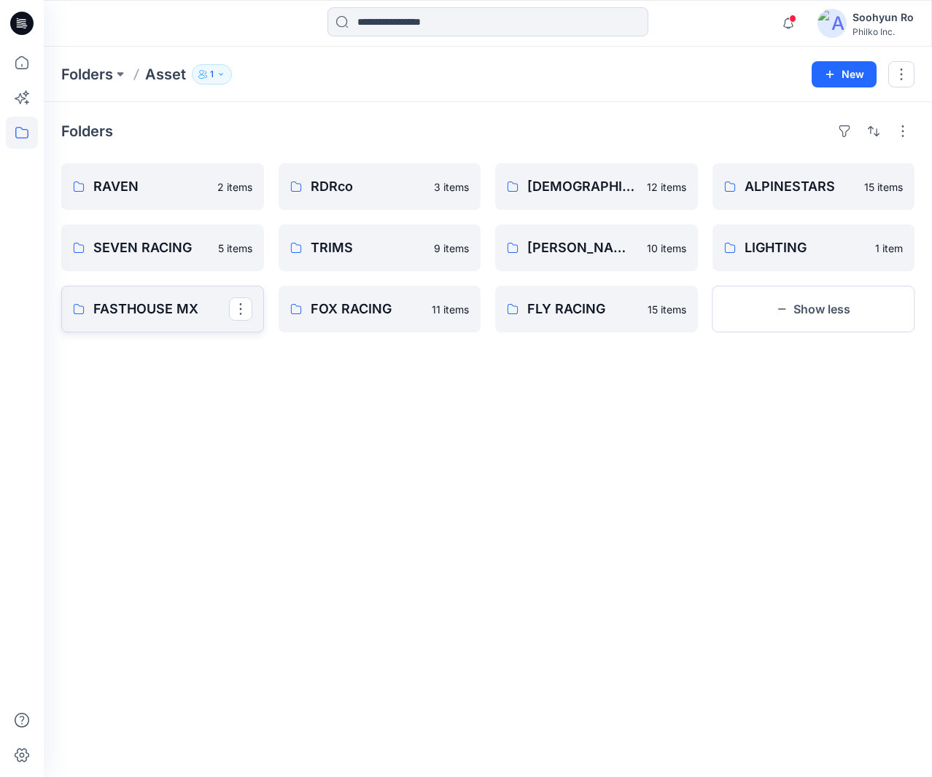
click at [147, 314] on p "FASTHOUSE MX" at bounding box center [161, 309] width 136 height 20
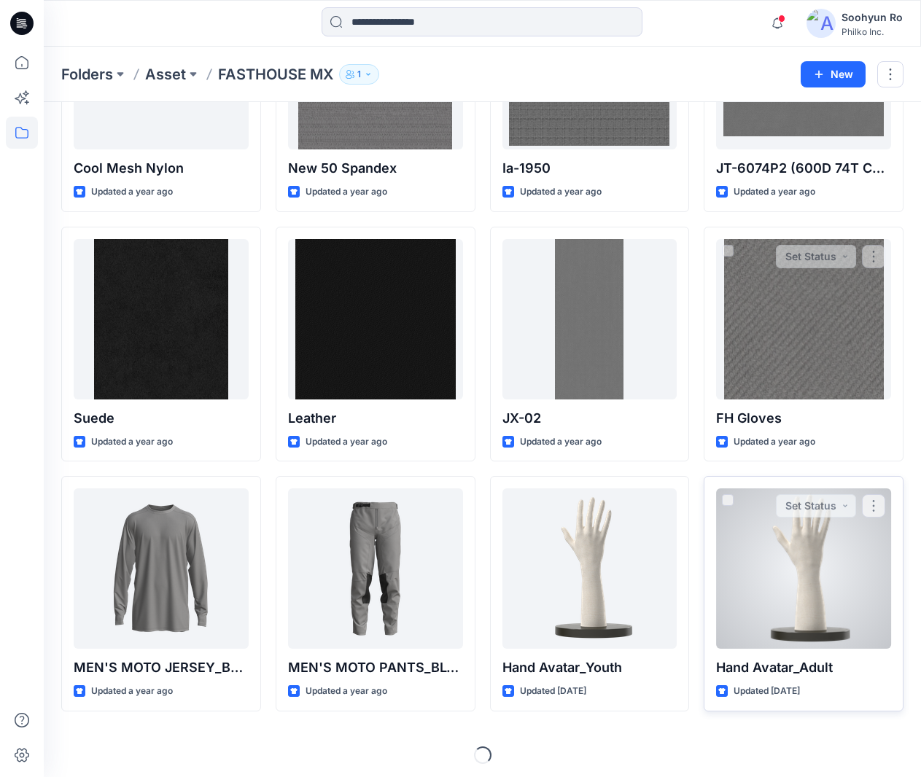
scroll to position [191, 0]
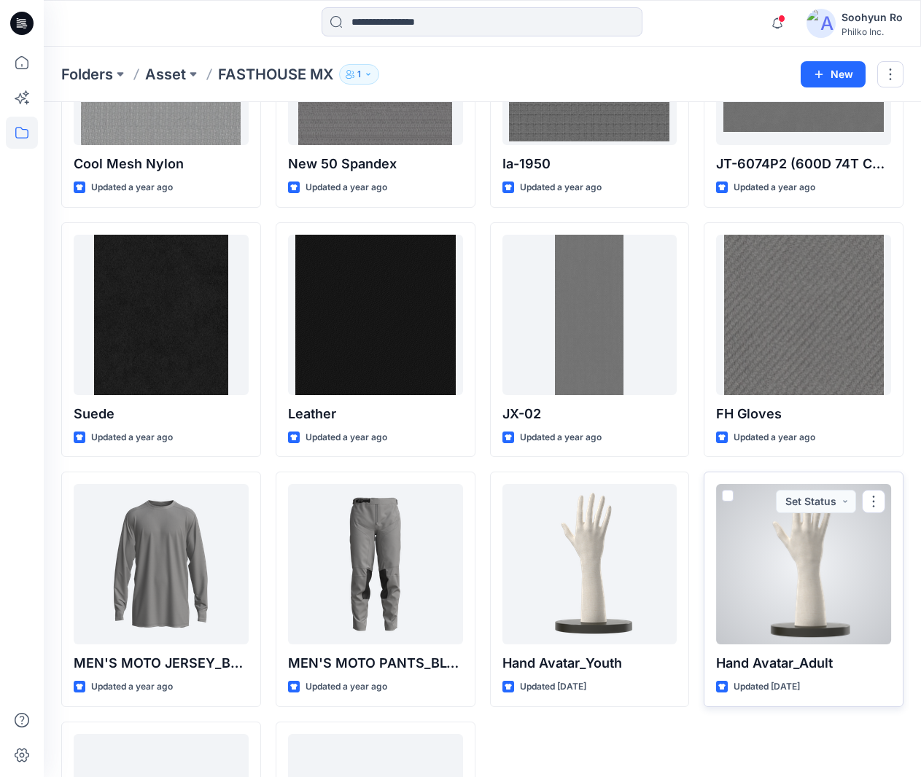
click at [755, 539] on div at bounding box center [803, 564] width 175 height 160
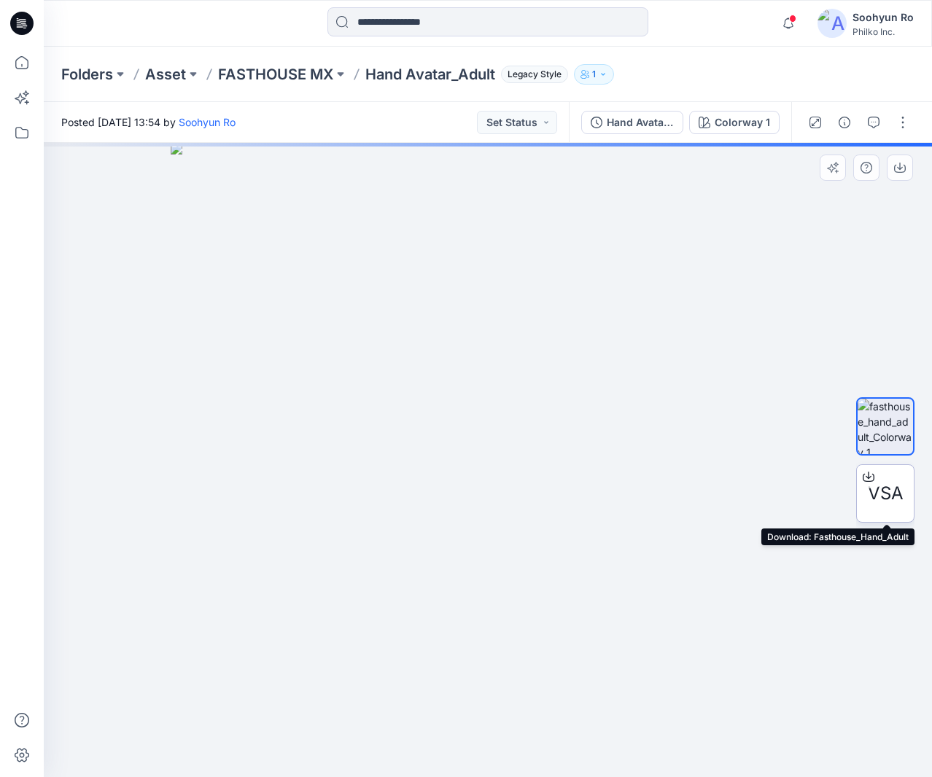
click at [903, 490] on div "VSA" at bounding box center [885, 493] width 58 height 58
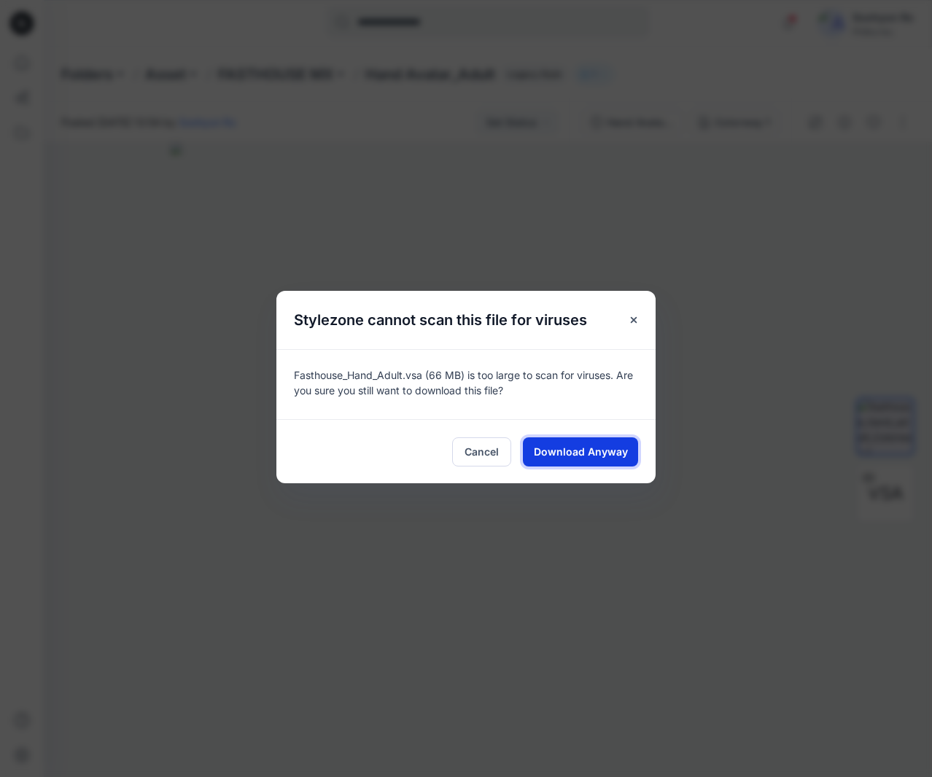
click at [606, 452] on span "Download Anyway" at bounding box center [581, 451] width 94 height 15
